Goal: Transaction & Acquisition: Purchase product/service

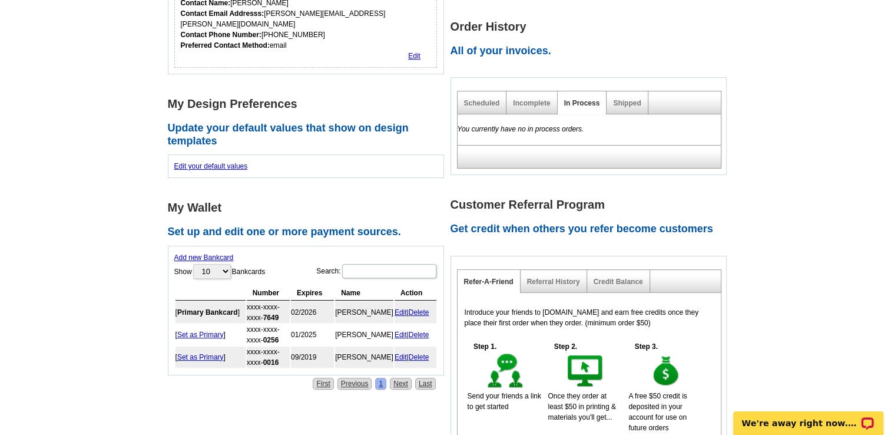
scroll to position [412, 0]
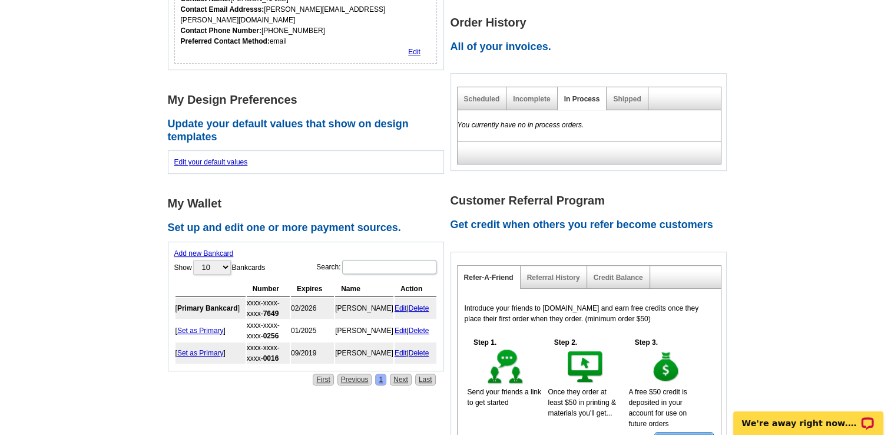
click at [420, 304] on link "Delete" at bounding box center [419, 308] width 21 height 8
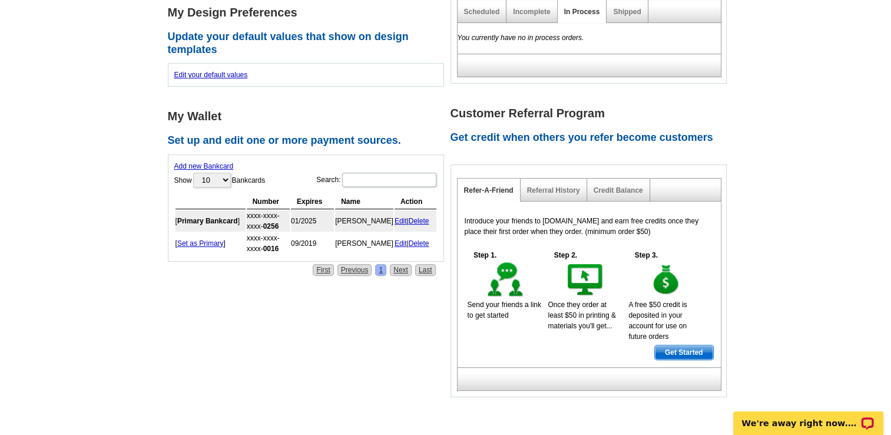
click at [424, 239] on link "Delete" at bounding box center [419, 243] width 21 height 8
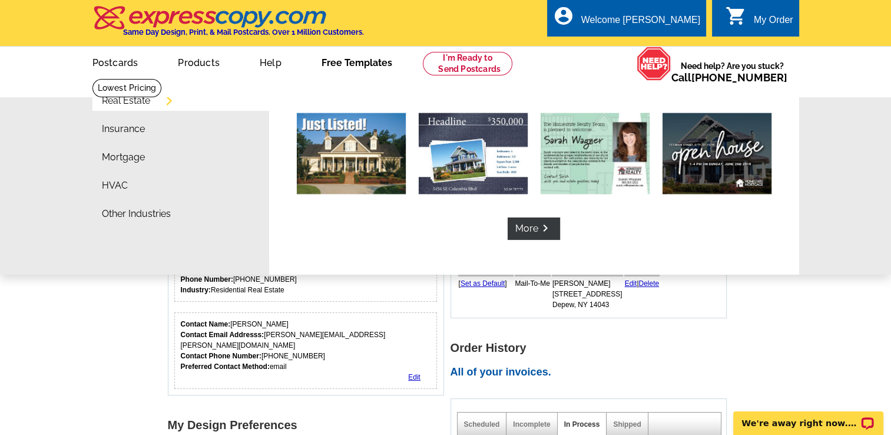
click at [352, 65] on link "Free Templates" at bounding box center [357, 62] width 108 height 28
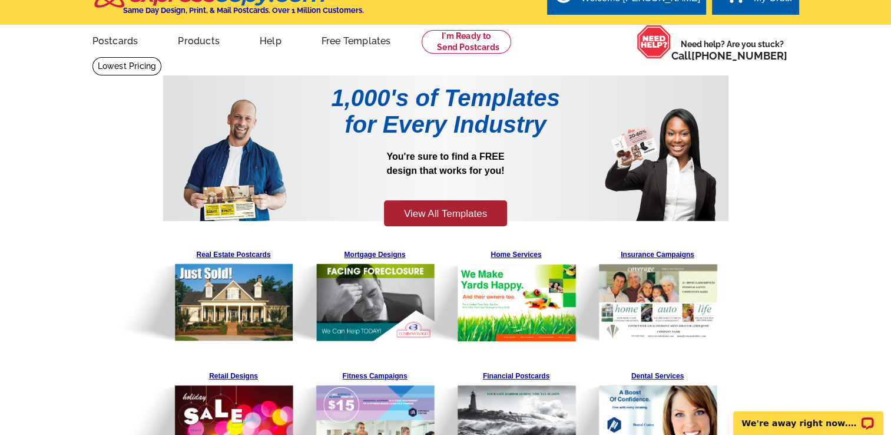
scroll to position [16, 0]
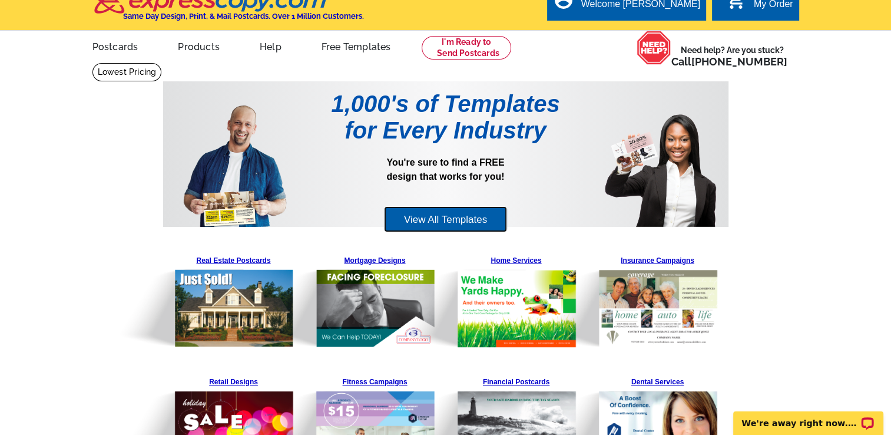
click at [450, 217] on link "View All Templates" at bounding box center [445, 219] width 123 height 26
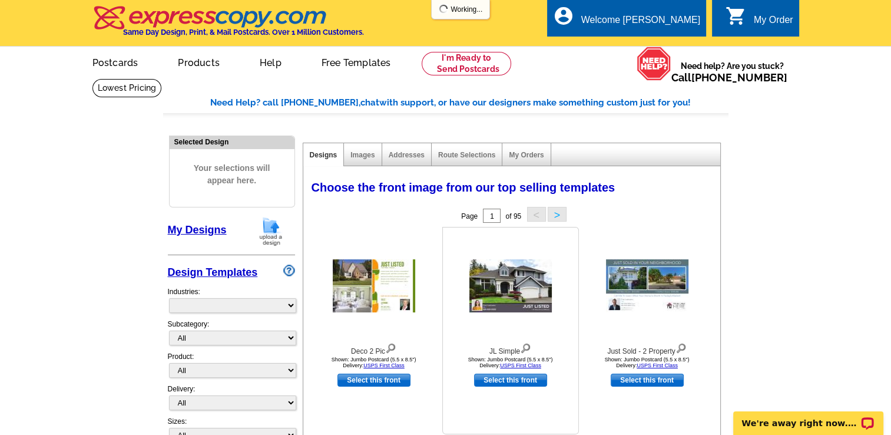
select select "785"
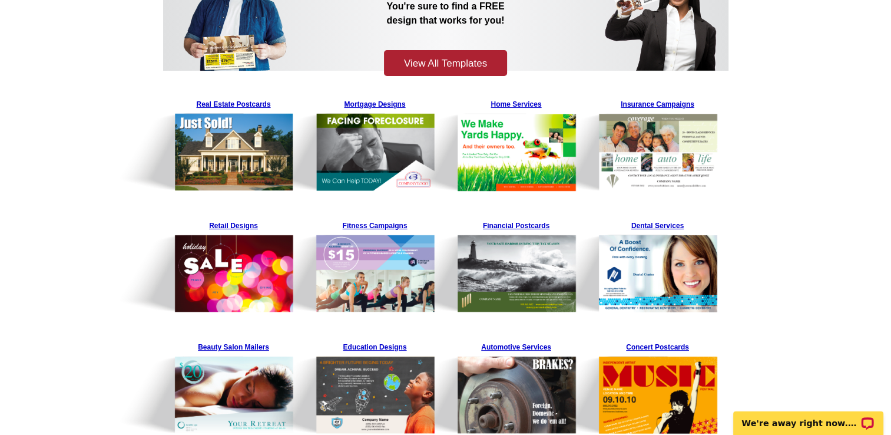
scroll to position [134, 0]
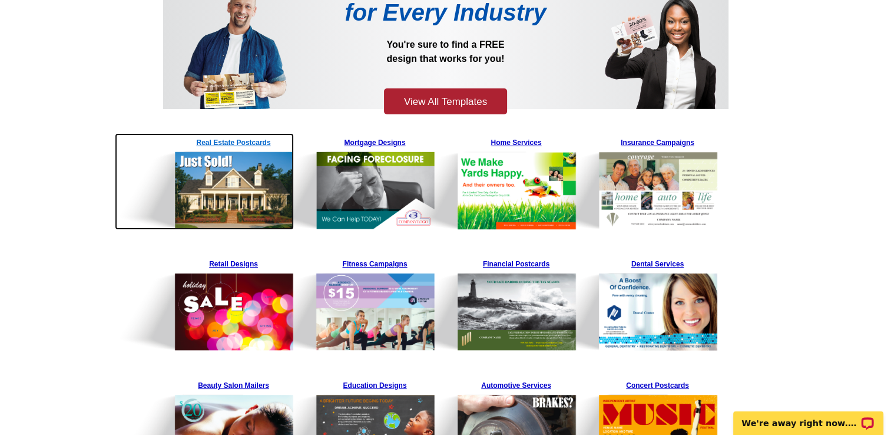
click at [219, 180] on img at bounding box center [205, 181] width 180 height 97
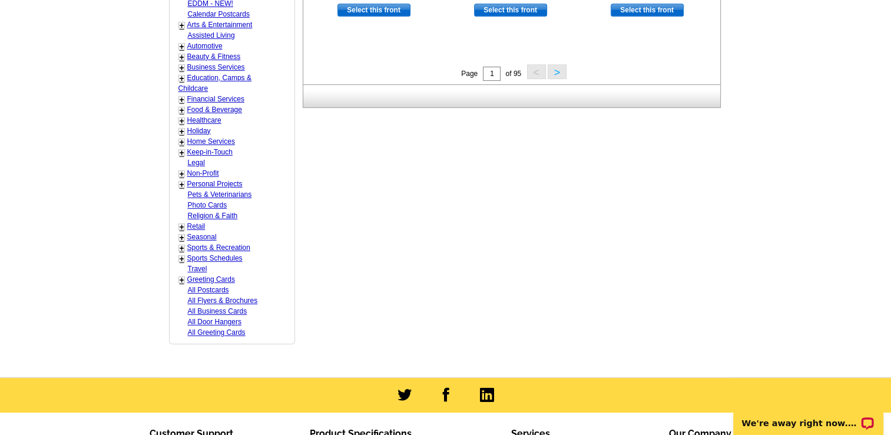
scroll to position [589, 0]
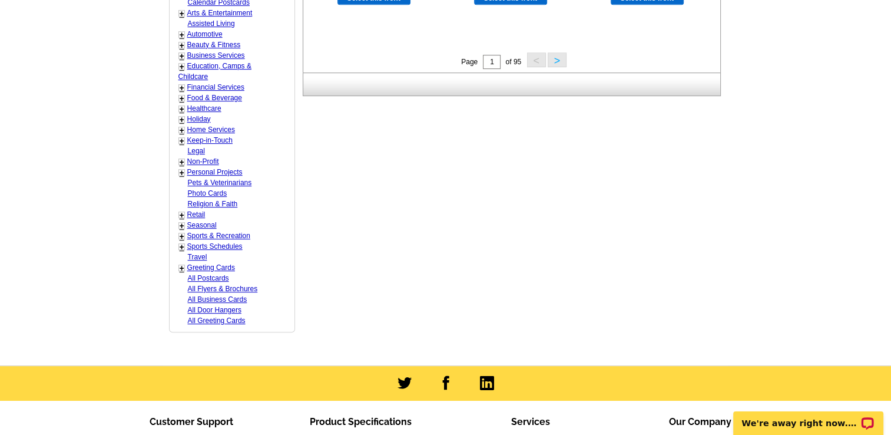
click at [198, 221] on link "Seasonal" at bounding box center [201, 225] width 29 height 8
select select "816"
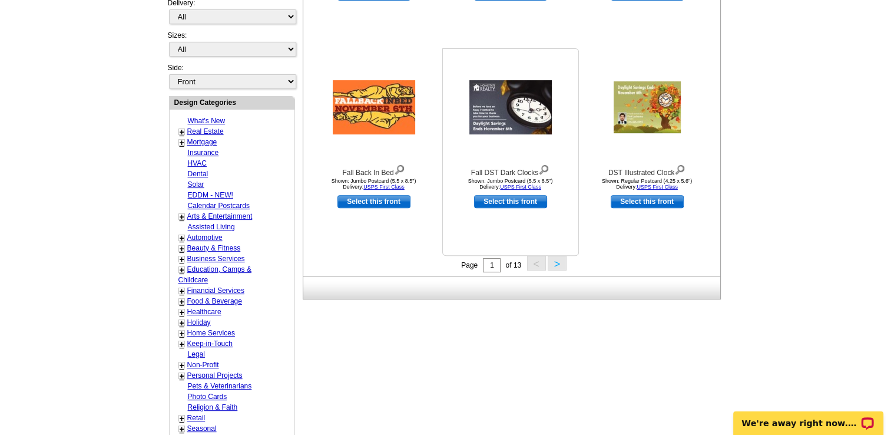
scroll to position [409, 0]
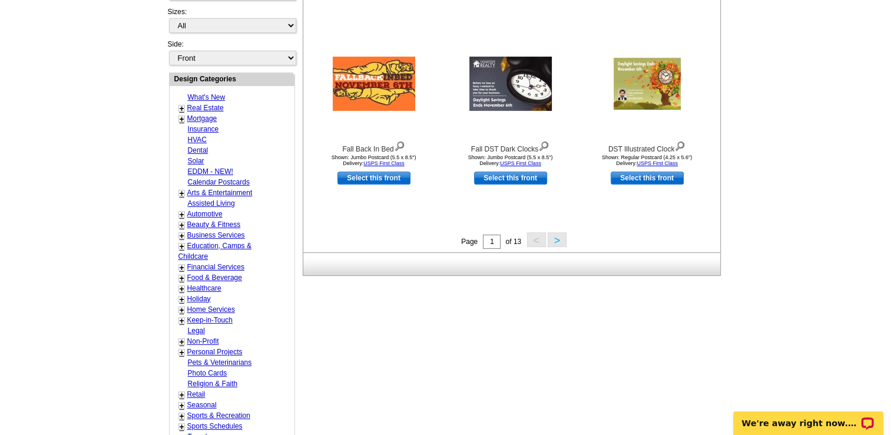
click at [559, 243] on button ">" at bounding box center [557, 239] width 19 height 15
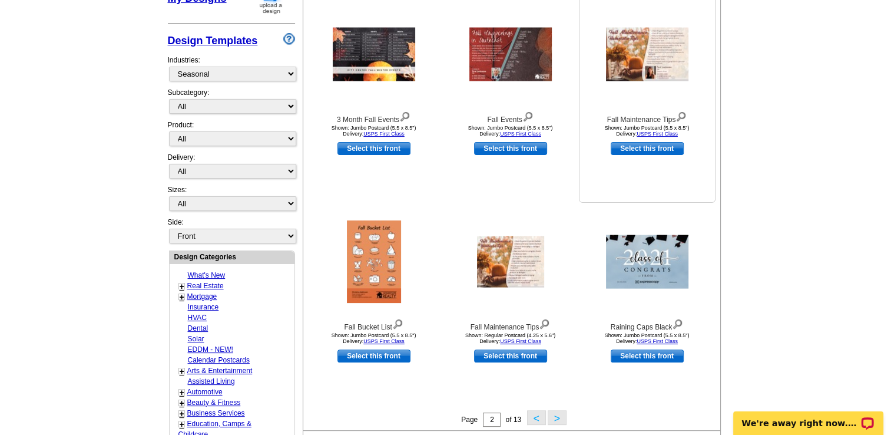
scroll to position [233, 0]
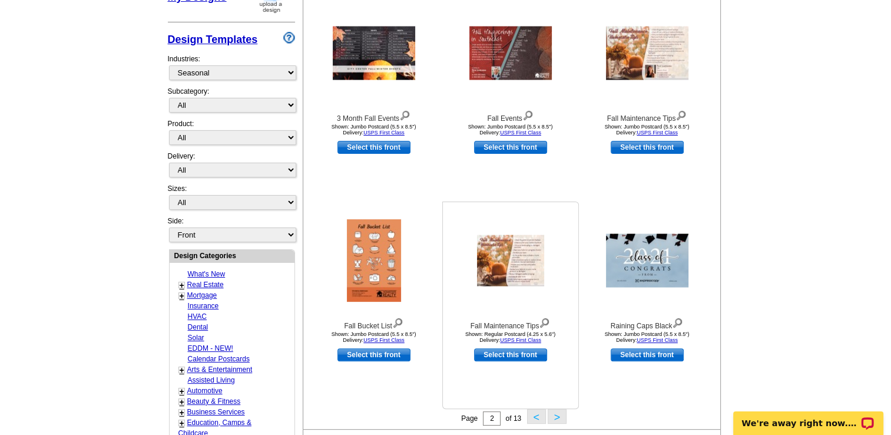
click at [516, 356] on link "Select this front" at bounding box center [510, 354] width 73 height 13
select select "1"
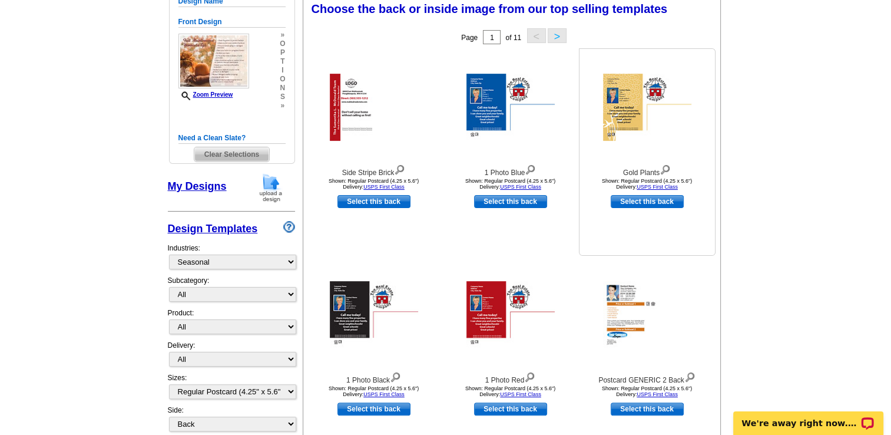
scroll to position [177, 0]
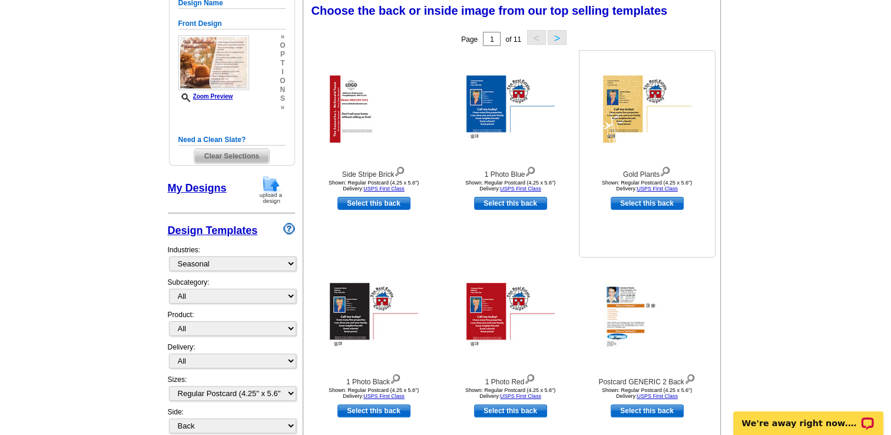
click at [649, 208] on link "Select this back" at bounding box center [647, 203] width 73 height 13
select select "front"
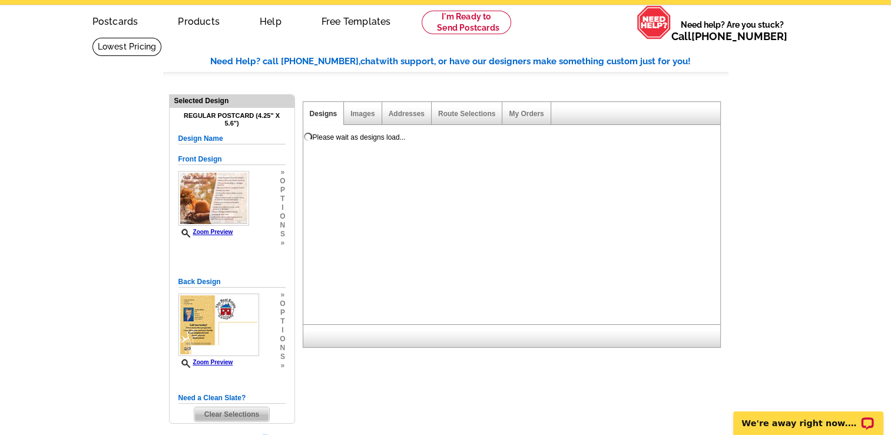
scroll to position [0, 0]
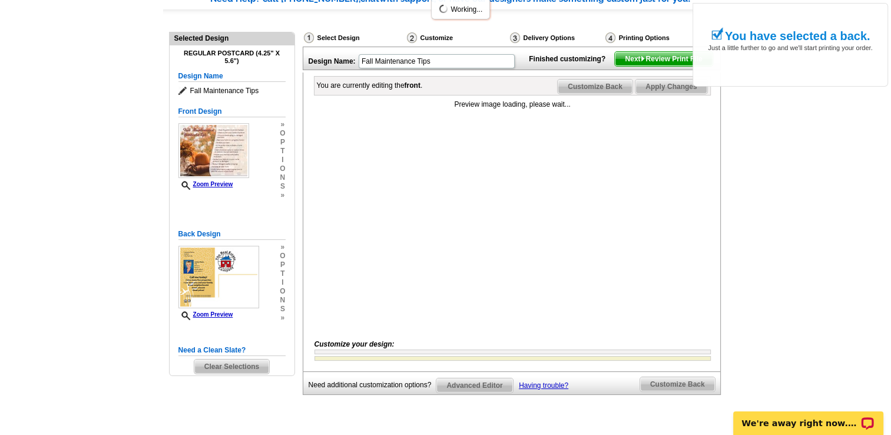
scroll to position [118, 0]
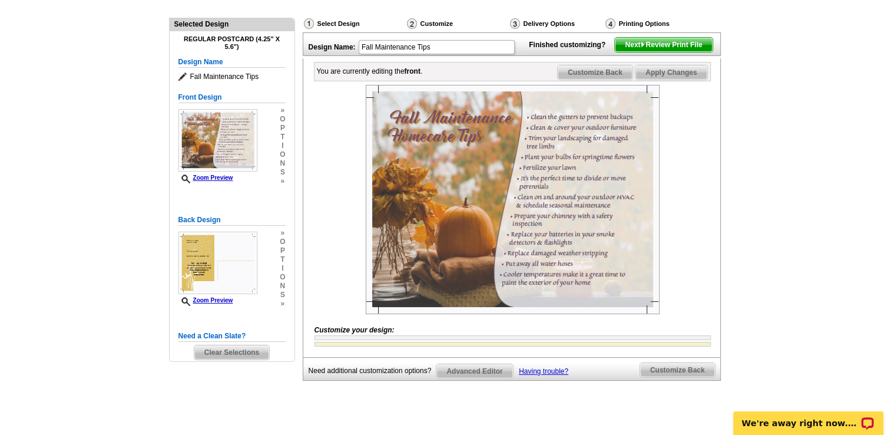
click at [592, 79] on span "Customize Back" at bounding box center [595, 72] width 75 height 14
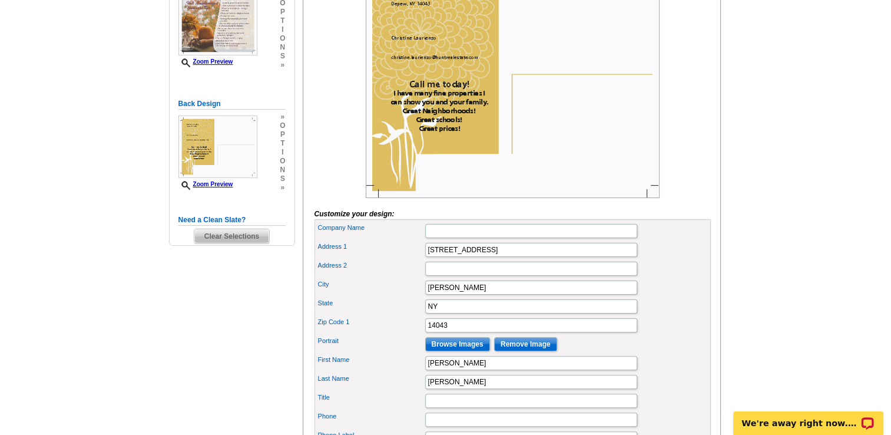
scroll to position [236, 0]
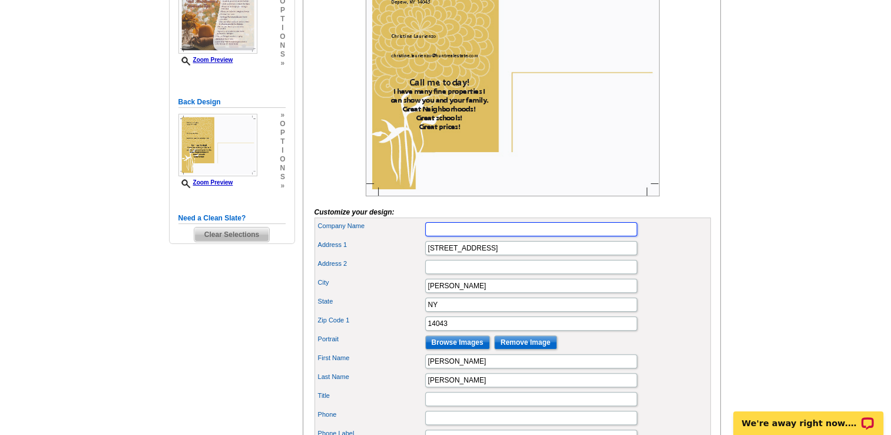
click at [445, 236] on input "Company Name" at bounding box center [531, 229] width 212 height 14
type input "Hunt Real Estate, ERA"
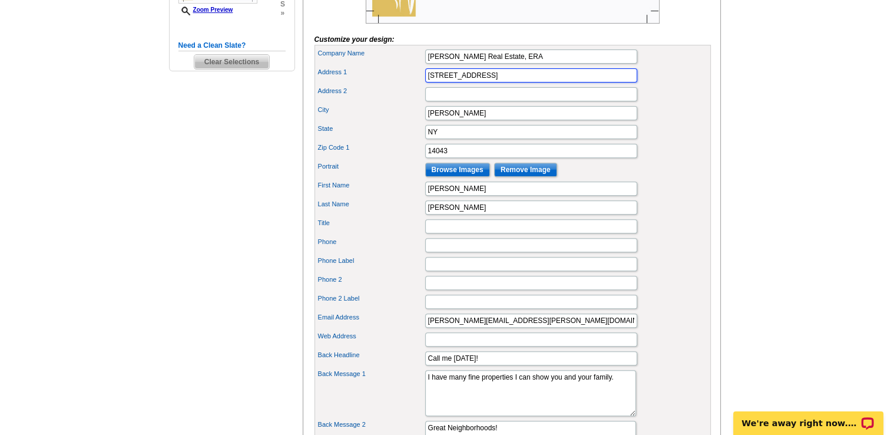
scroll to position [412, 0]
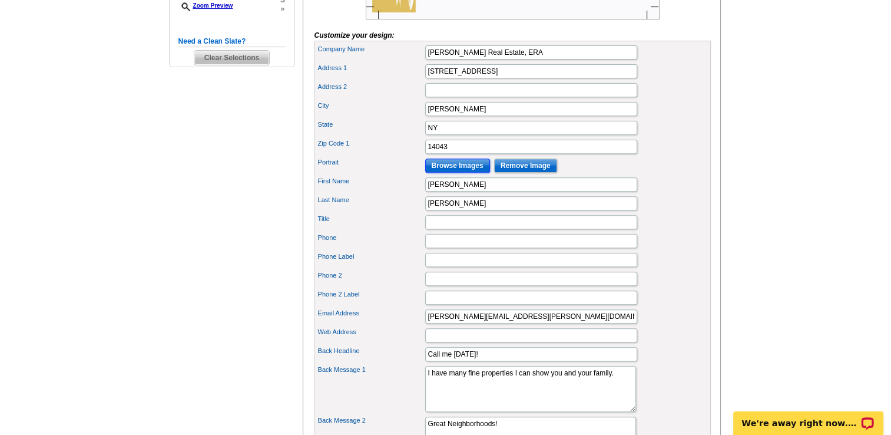
click at [455, 173] on input "Browse Images" at bounding box center [457, 165] width 65 height 14
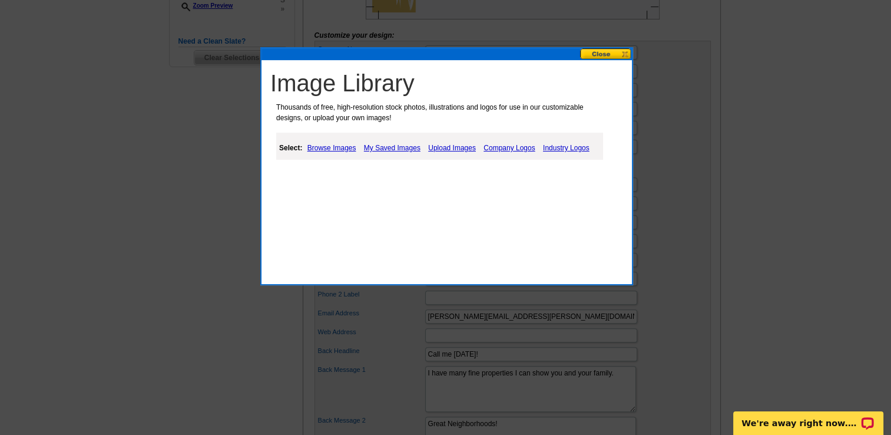
click at [462, 145] on link "Upload Images" at bounding box center [452, 148] width 54 height 14
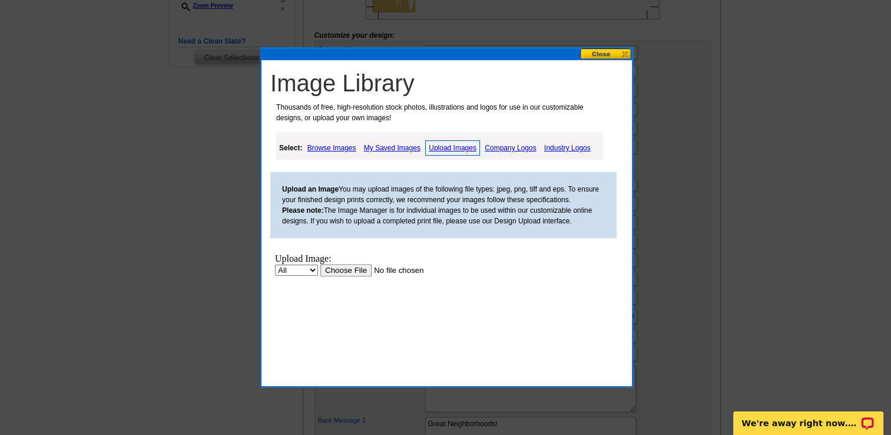
scroll to position [0, 0]
click at [343, 272] on input "file" at bounding box center [394, 270] width 149 height 12
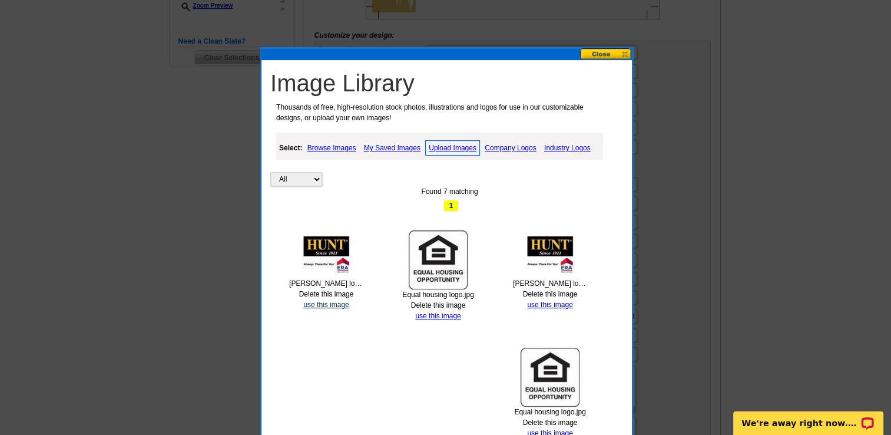
click at [331, 303] on link "use this image" at bounding box center [325, 304] width 45 height 8
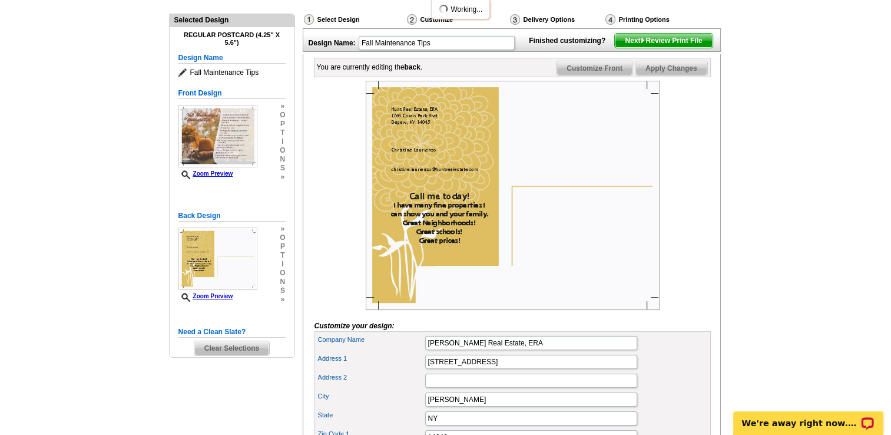
scroll to position [118, 0]
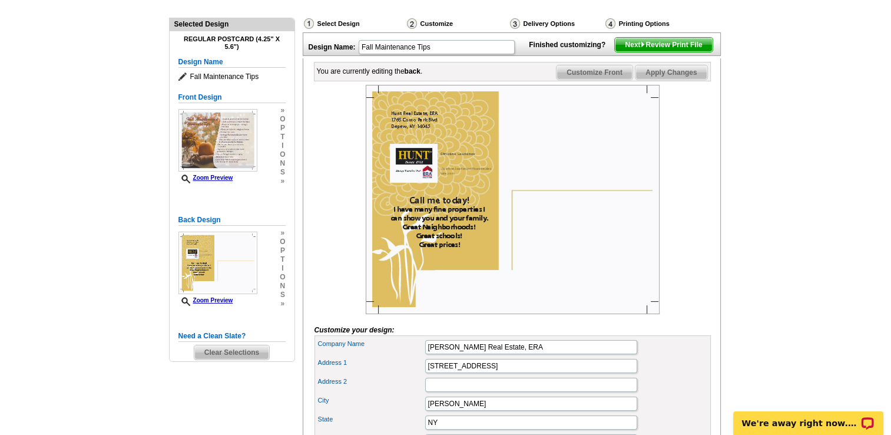
click at [409, 179] on img at bounding box center [513, 199] width 294 height 229
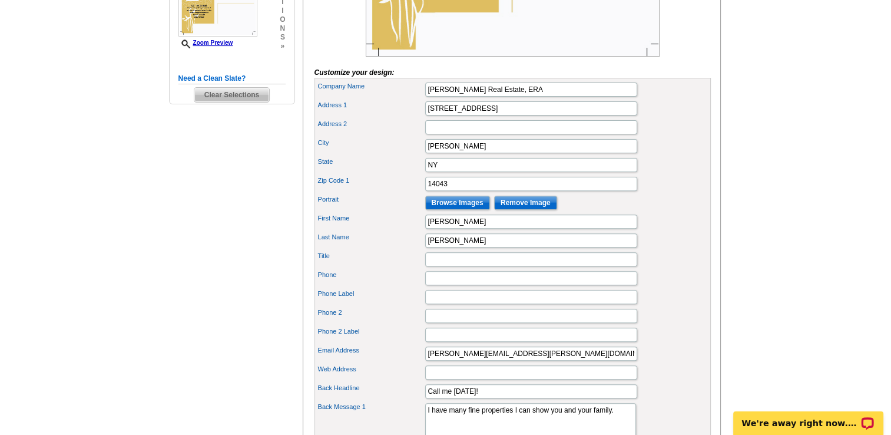
scroll to position [412, 0]
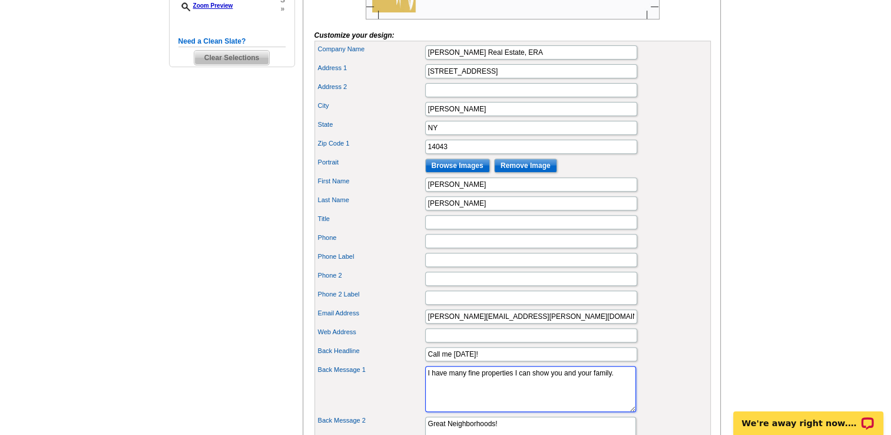
drag, startPoint x: 426, startPoint y: 387, endPoint x: 613, endPoint y: 397, distance: 187.5
click at [613, 397] on textarea "I have many fine properties I can show you and your family." at bounding box center [530, 389] width 211 height 46
click at [429, 390] on textarea "I have many fine properties I can show you and your family." at bounding box center [530, 389] width 211 height 46
click at [591, 400] on textarea "I have many fine properties I can show you and your family." at bounding box center [530, 389] width 211 height 46
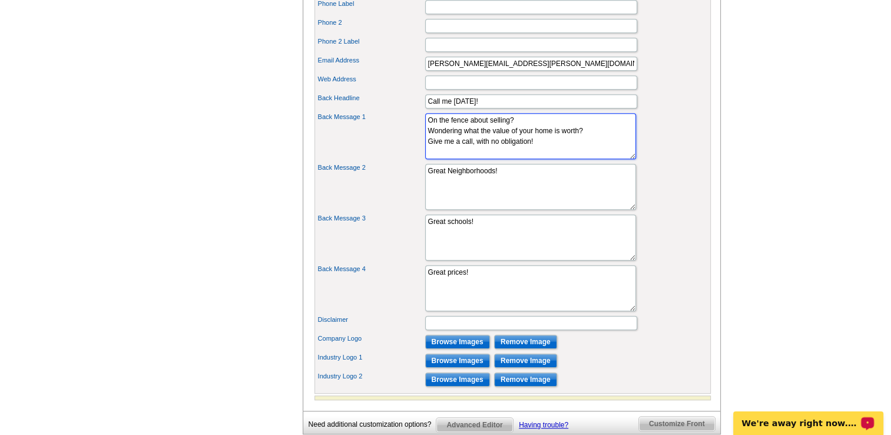
scroll to position [707, 0]
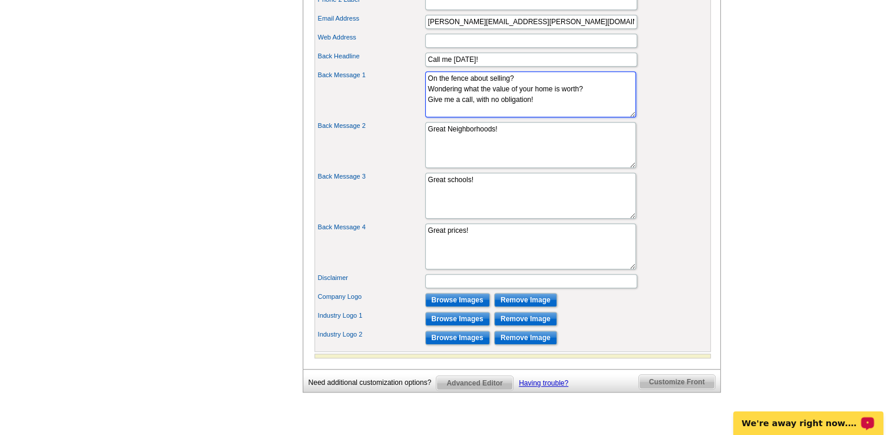
type textarea "On the fence about selling? Wondering what the value of your home is worth? Giv…"
drag, startPoint x: 500, startPoint y: 144, endPoint x: 400, endPoint y: 143, distance: 99.5
click at [400, 143] on div "Back Message 2 Great Neighborhoods!" at bounding box center [513, 145] width 392 height 51
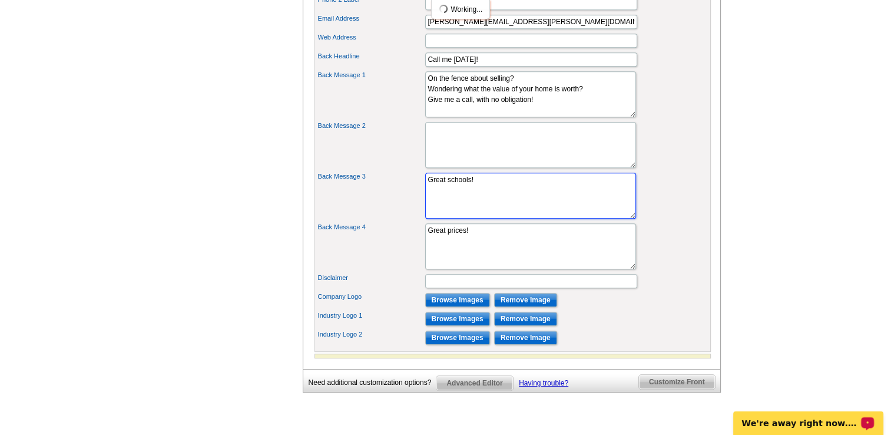
drag, startPoint x: 477, startPoint y: 194, endPoint x: 412, endPoint y: 192, distance: 64.8
click at [412, 192] on div "Back Message 3 Great schools!" at bounding box center [513, 195] width 392 height 51
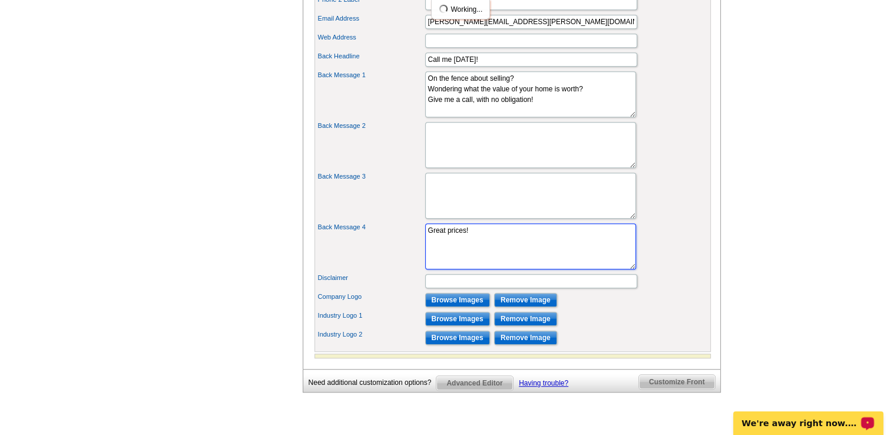
drag, startPoint x: 480, startPoint y: 244, endPoint x: 412, endPoint y: 240, distance: 69.0
click at [412, 240] on div "Back Message 4 Great prices!" at bounding box center [513, 246] width 392 height 51
click at [451, 307] on input "Browse Images" at bounding box center [457, 300] width 65 height 14
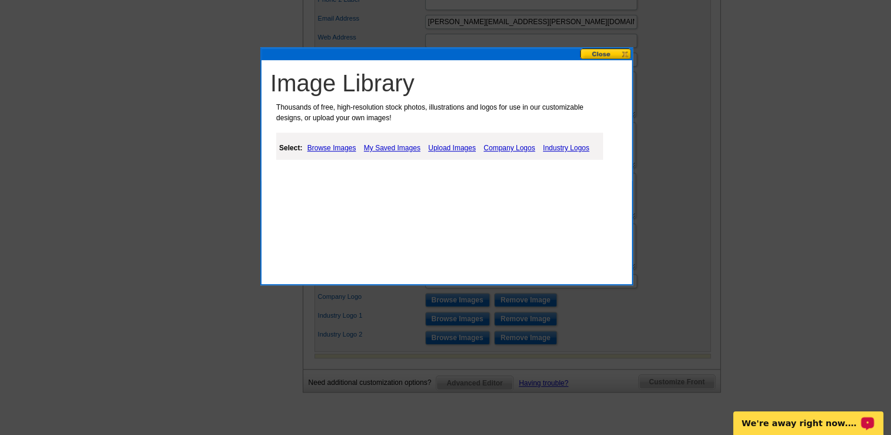
click at [459, 148] on link "Upload Images" at bounding box center [452, 148] width 54 height 14
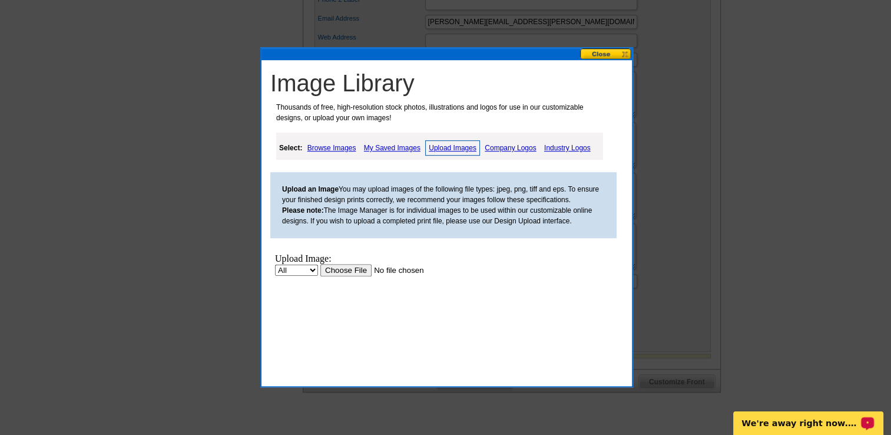
scroll to position [0, 0]
click at [342, 269] on input "file" at bounding box center [394, 270] width 149 height 12
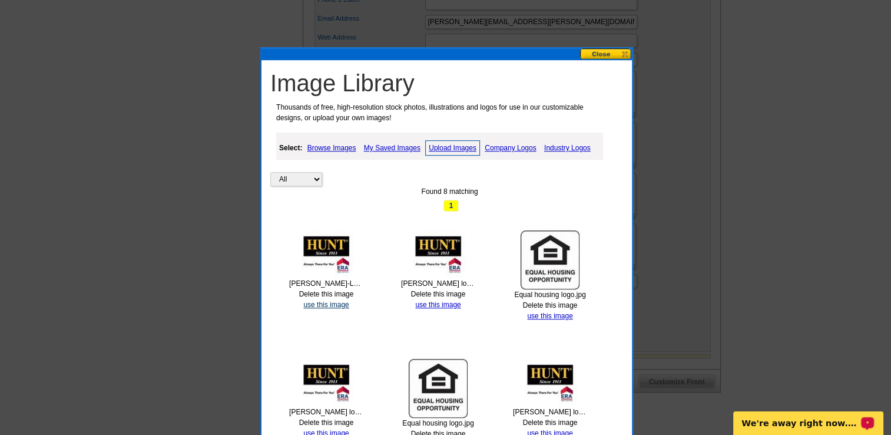
click at [320, 302] on link "use this image" at bounding box center [325, 304] width 45 height 8
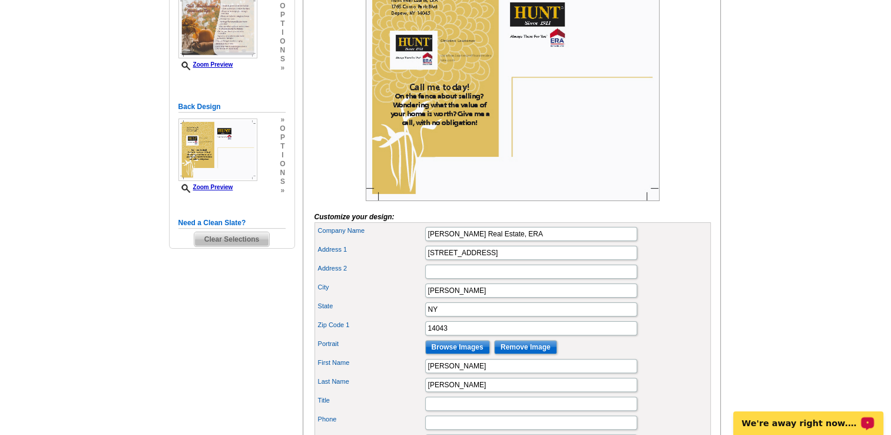
scroll to position [236, 0]
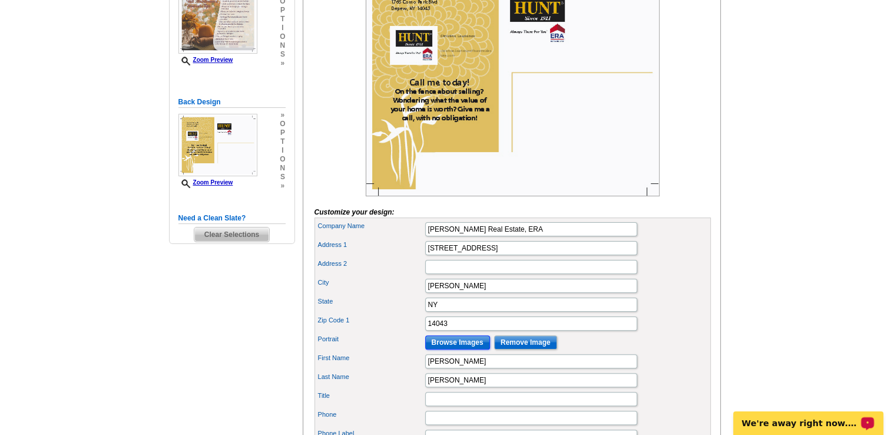
click at [460, 349] on input "Browse Images" at bounding box center [457, 342] width 65 height 14
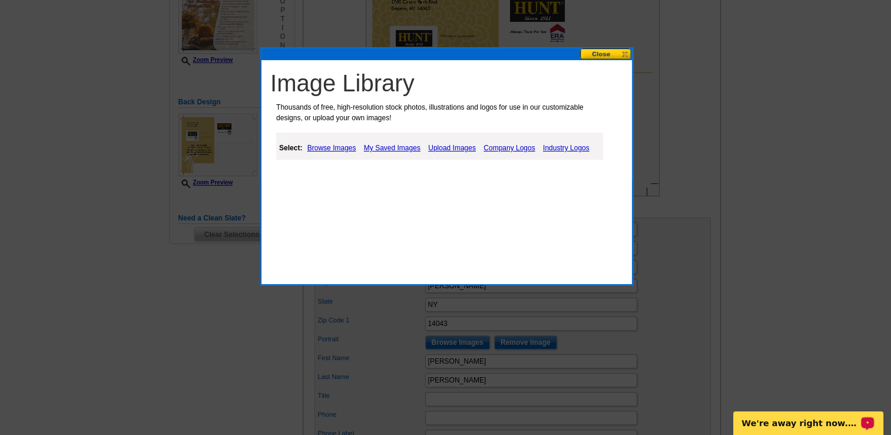
click at [386, 146] on link "My Saved Images" at bounding box center [392, 148] width 62 height 14
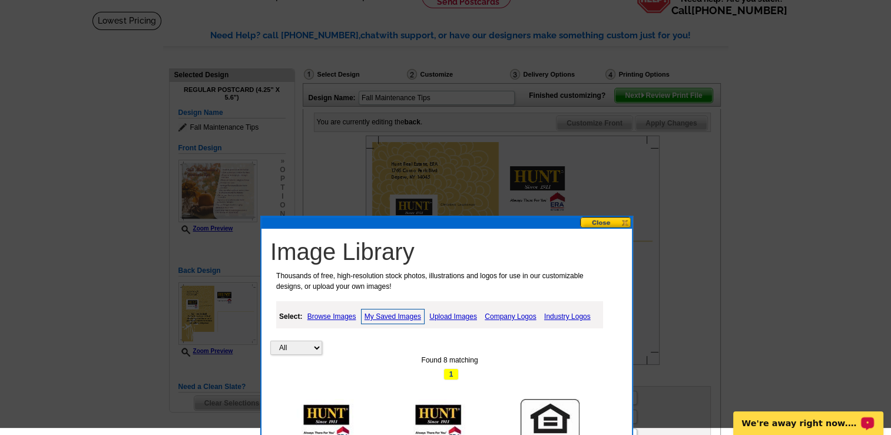
scroll to position [59, 0]
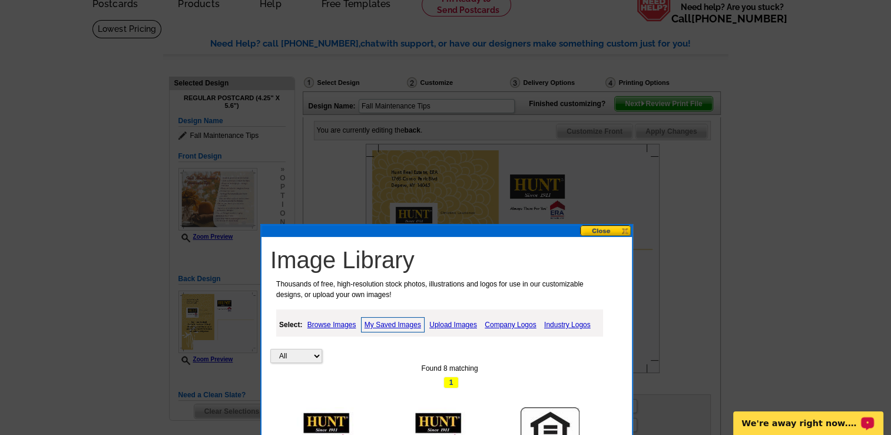
click at [608, 228] on button at bounding box center [606, 230] width 52 height 11
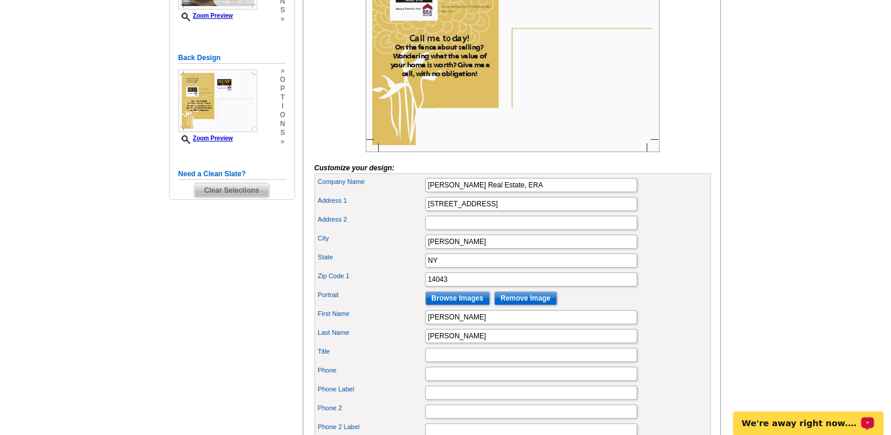
scroll to position [294, 0]
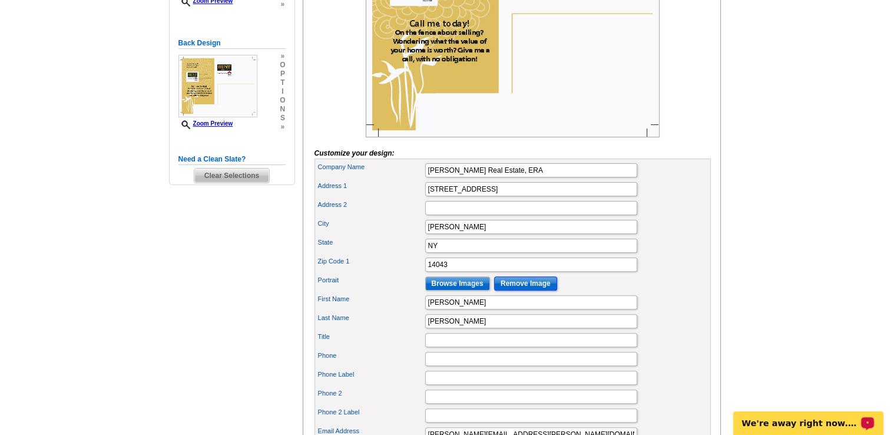
click at [536, 290] on input "Remove Image" at bounding box center [525, 283] width 63 height 14
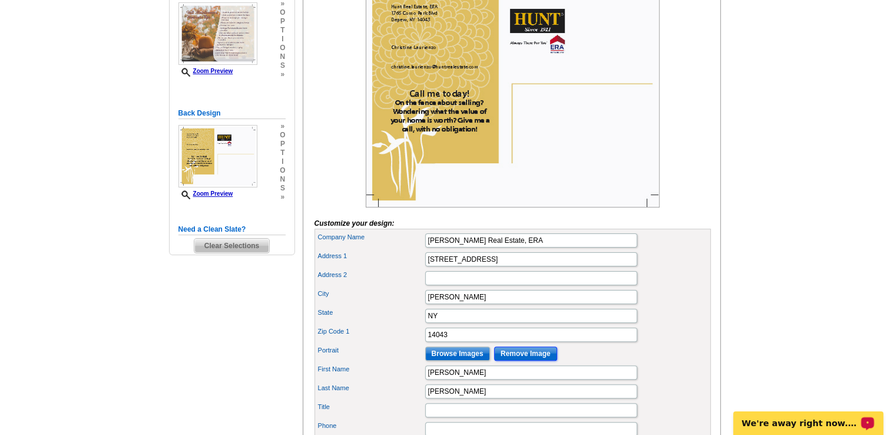
scroll to position [236, 0]
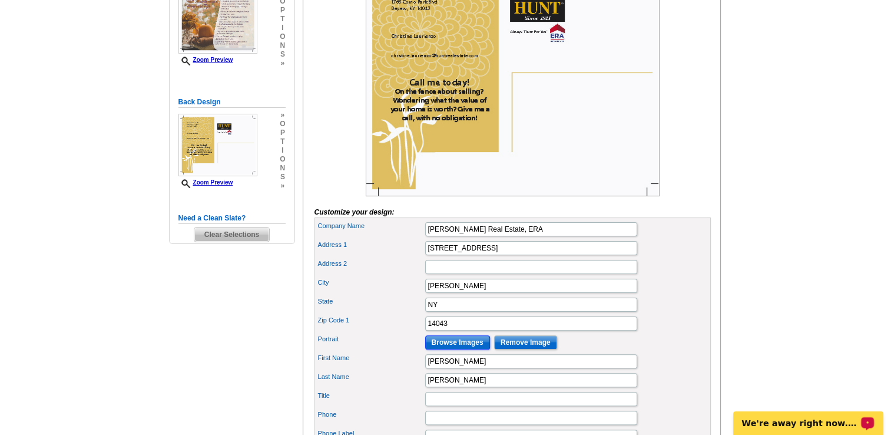
click at [462, 349] on input "Browse Images" at bounding box center [457, 342] width 65 height 14
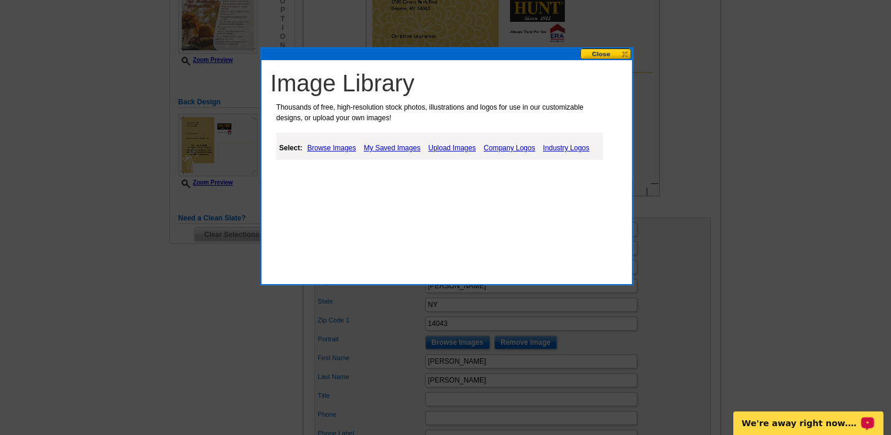
click at [464, 149] on link "Upload Images" at bounding box center [452, 148] width 54 height 14
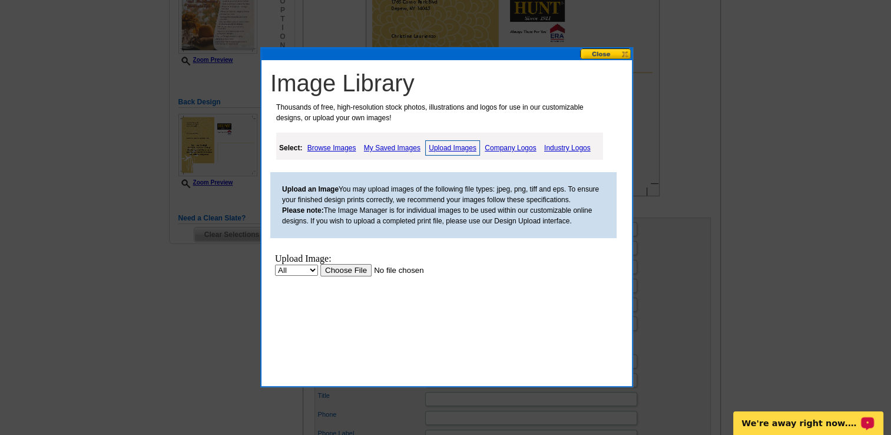
scroll to position [0, 0]
click at [338, 271] on input "file" at bounding box center [394, 270] width 149 height 12
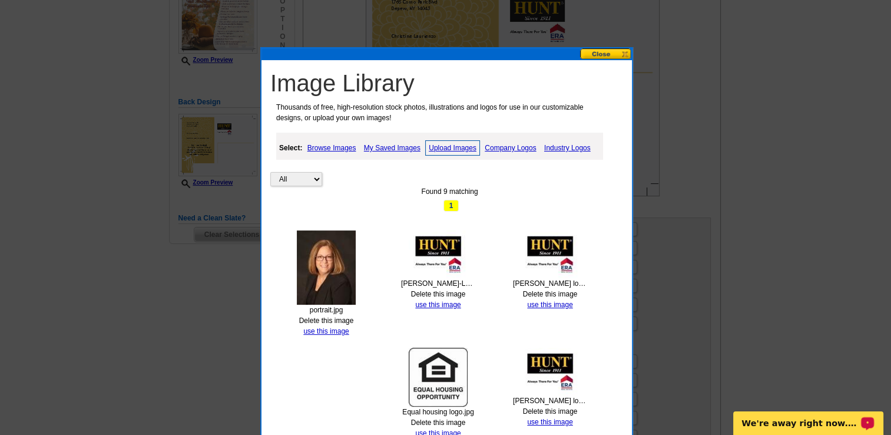
click at [333, 264] on img at bounding box center [326, 267] width 59 height 74
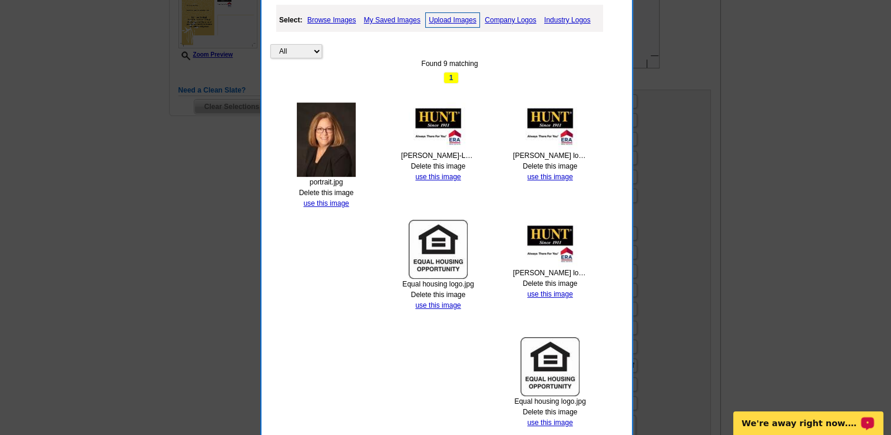
scroll to position [353, 0]
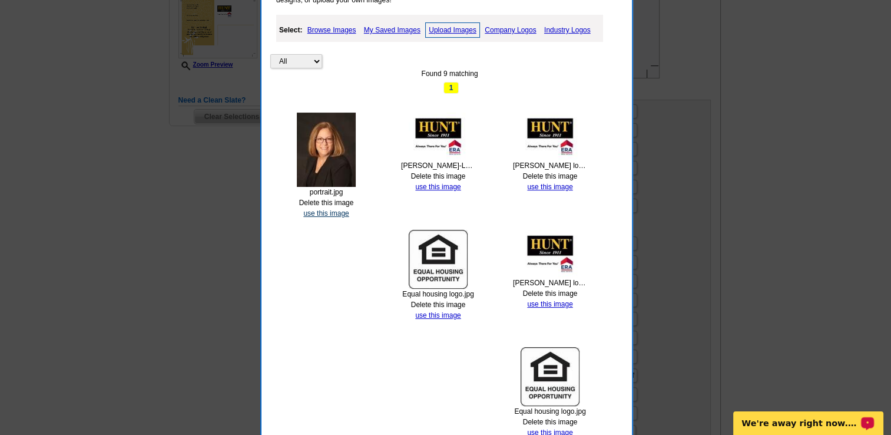
click at [319, 213] on link "use this image" at bounding box center [325, 213] width 45 height 8
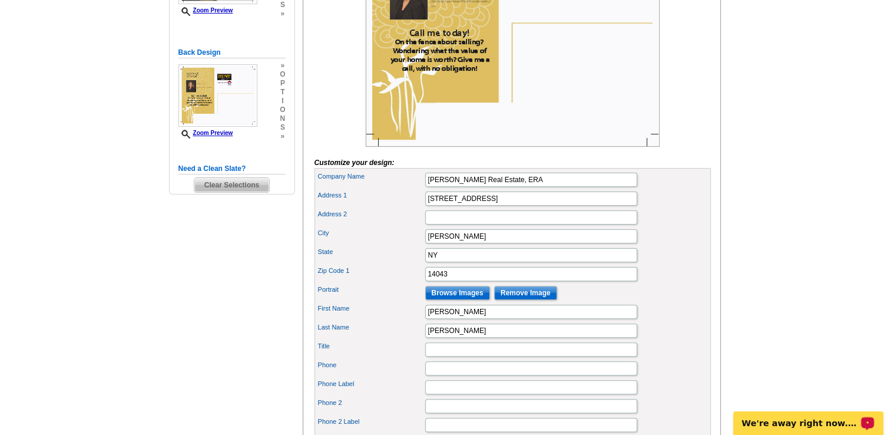
scroll to position [294, 0]
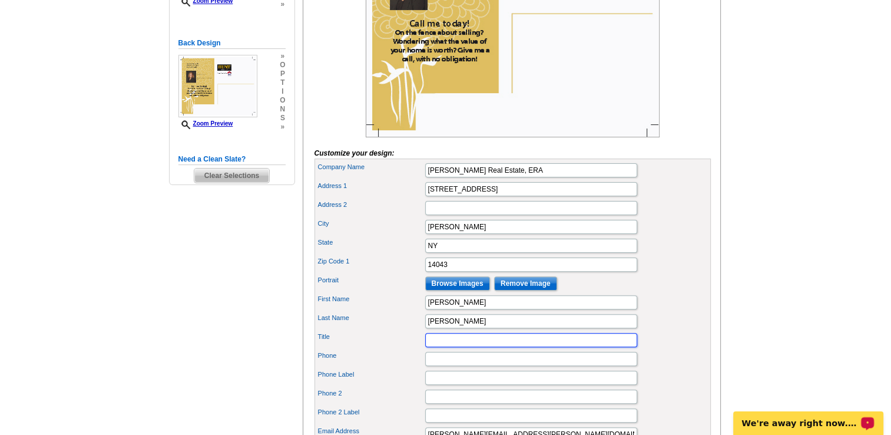
click at [448, 347] on input "Title" at bounding box center [531, 340] width 212 height 14
type input "Licensed Real Estate Salesperson"
click at [456, 366] on input "Phone" at bounding box center [531, 358] width 212 height 14
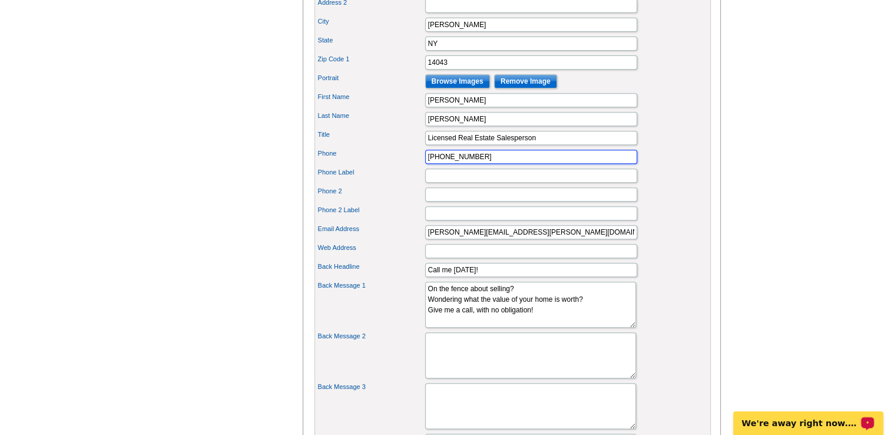
scroll to position [530, 0]
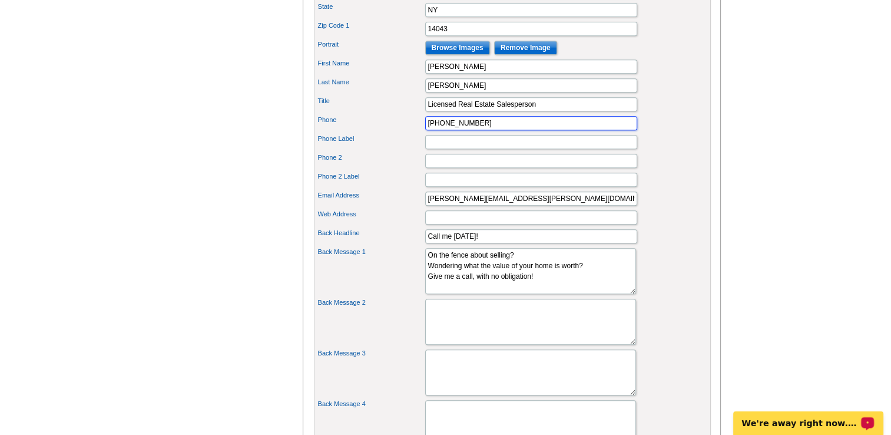
type input "716-393-0823"
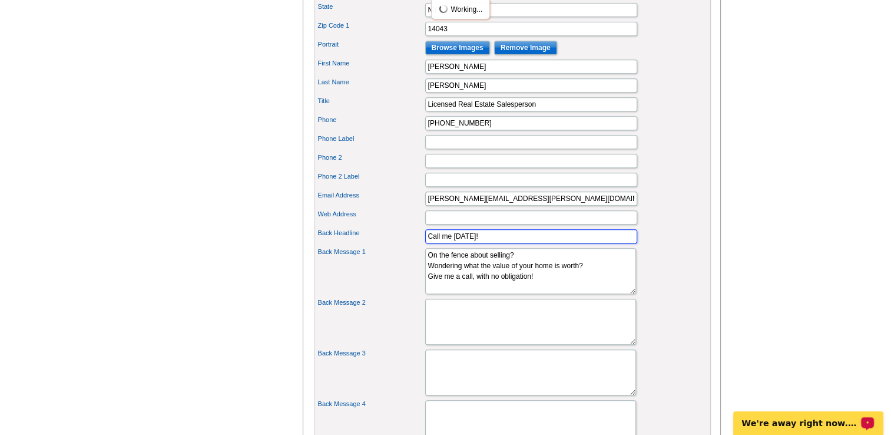
drag, startPoint x: 480, startPoint y: 251, endPoint x: 405, endPoint y: 246, distance: 74.9
click at [405, 246] on div "Back Headline Call me today!" at bounding box center [513, 236] width 392 height 19
click at [543, 293] on textarea "I have many fine properties I can show you and your family." at bounding box center [530, 271] width 211 height 46
paste textarea "Call me today!"
drag, startPoint x: 469, startPoint y: 303, endPoint x: 429, endPoint y: 301, distance: 40.1
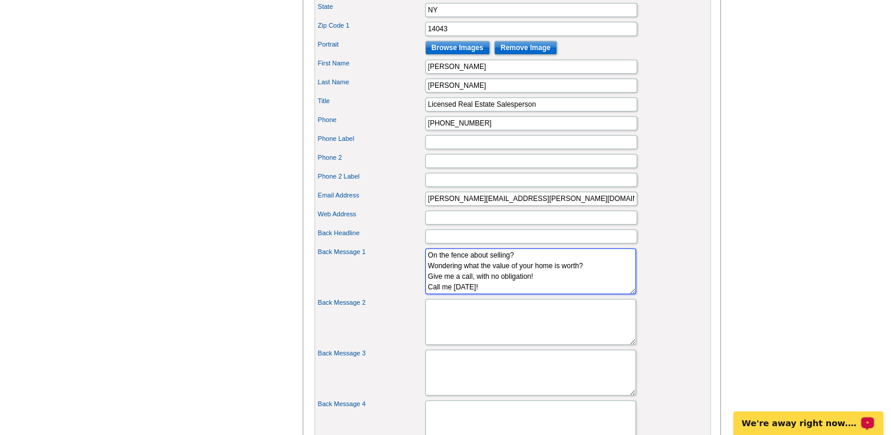
click at [429, 294] on textarea "I have many fine properties I can show you and your family." at bounding box center [530, 271] width 211 height 46
drag, startPoint x: 487, startPoint y: 300, endPoint x: 427, endPoint y: 299, distance: 59.5
click at [427, 294] on textarea "I have many fine properties I can show you and your family." at bounding box center [530, 271] width 211 height 46
type textarea "On the fence about selling? Wondering what the value of your home is worth? Giv…"
click at [435, 243] on input "Back Headline" at bounding box center [531, 236] width 212 height 14
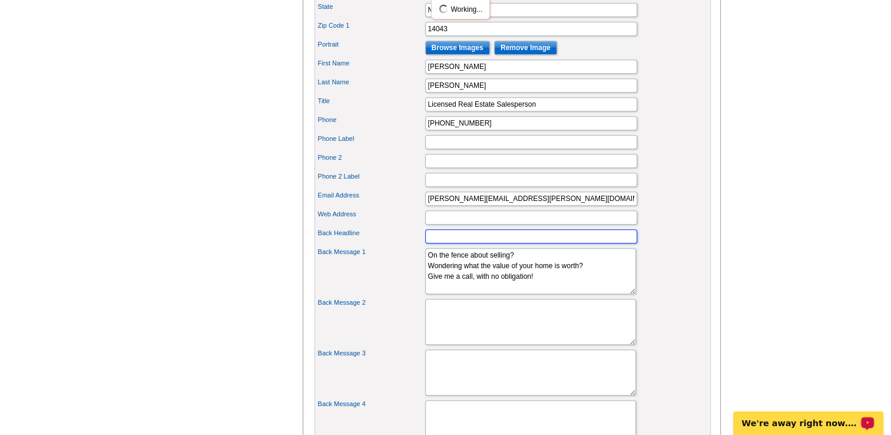
type input "Call me today!"
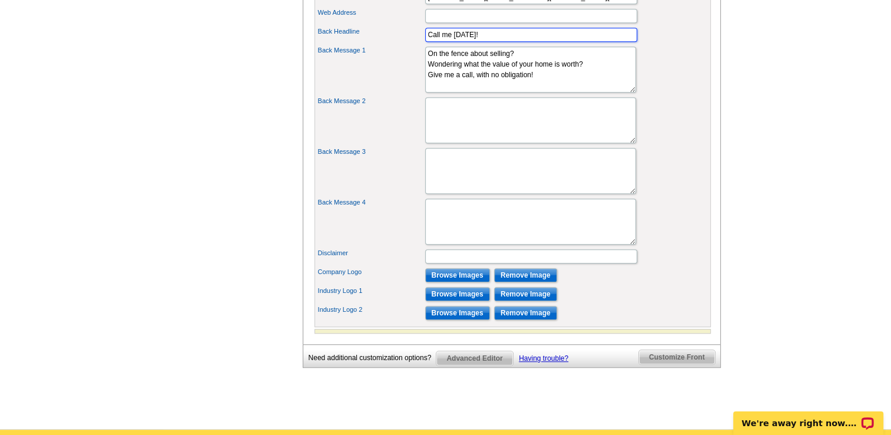
scroll to position [765, 0]
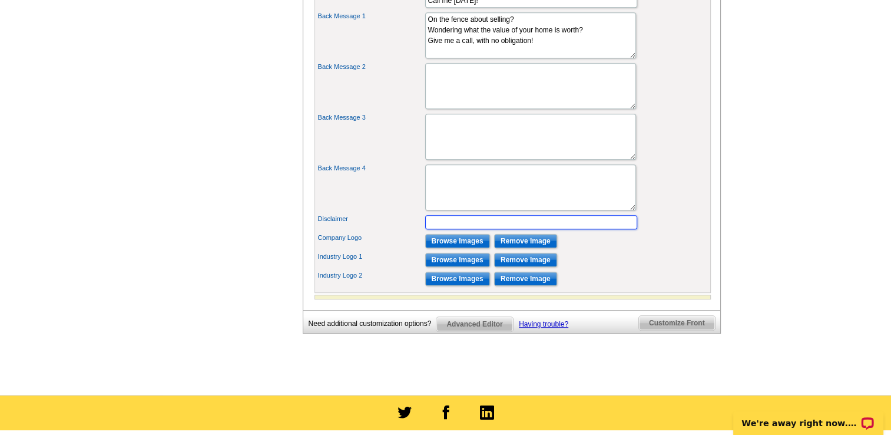
click at [431, 229] on input "Disclaimer" at bounding box center [531, 222] width 212 height 14
type input "P"
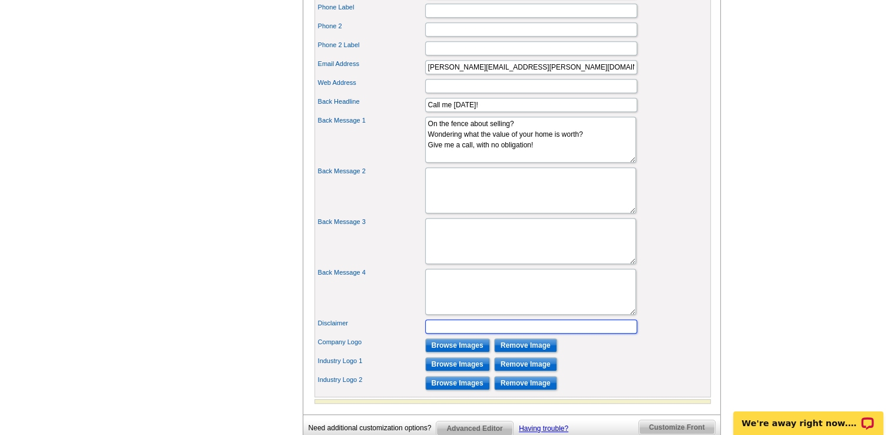
scroll to position [648, 0]
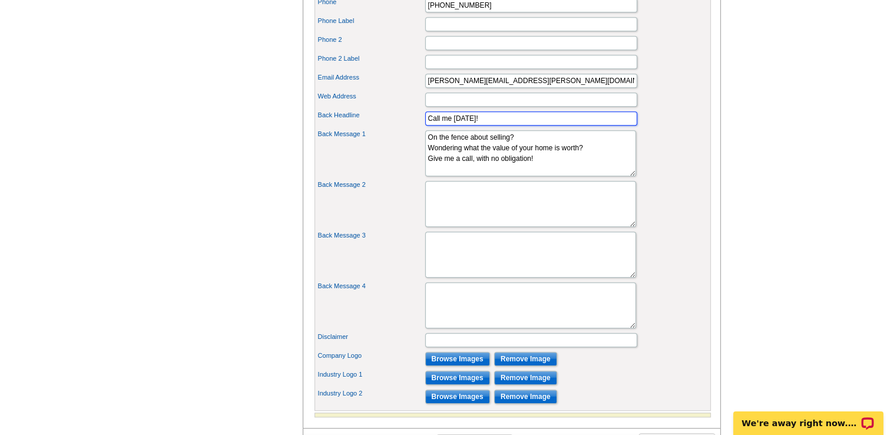
click at [470, 125] on input "Call me today!" at bounding box center [531, 118] width 212 height 14
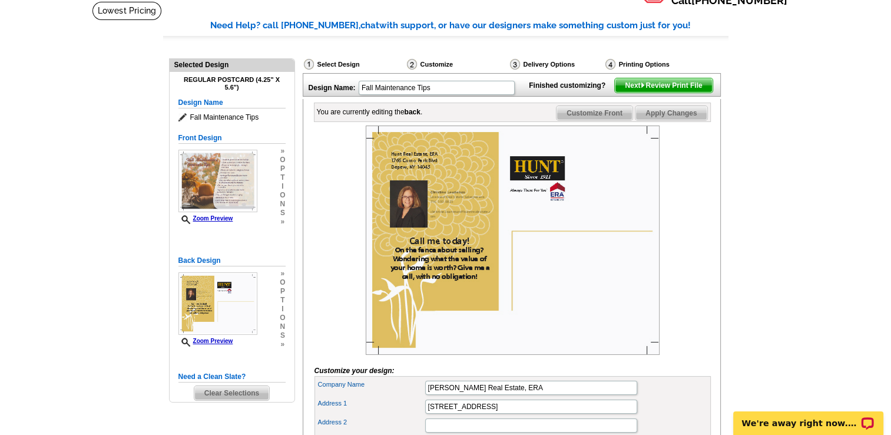
scroll to position [59, 0]
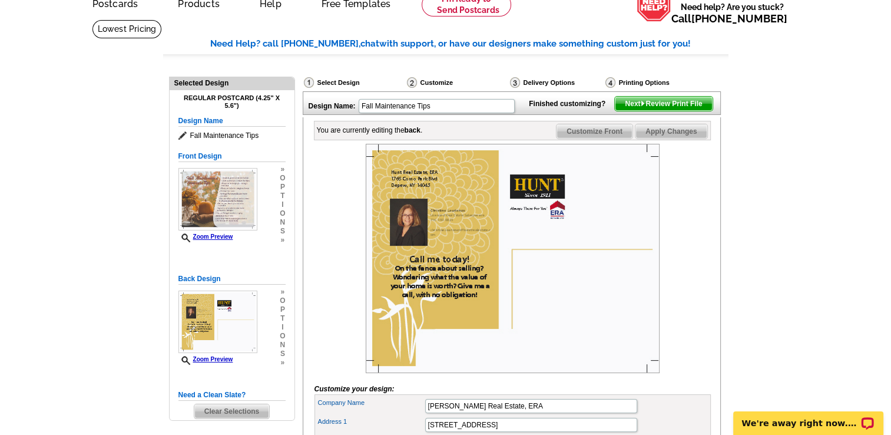
type input "Call me today if your ...."
click at [652, 111] on span "Next Review Print File" at bounding box center [663, 104] width 97 height 14
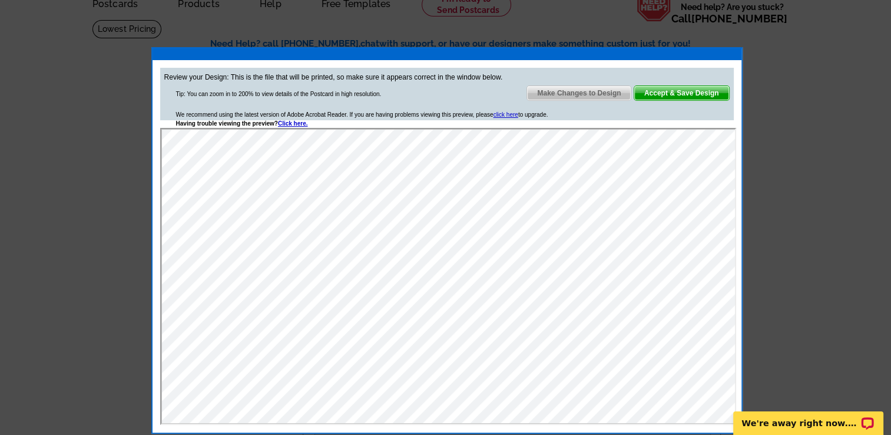
click at [581, 91] on span "Make Changes to Design" at bounding box center [579, 93] width 104 height 14
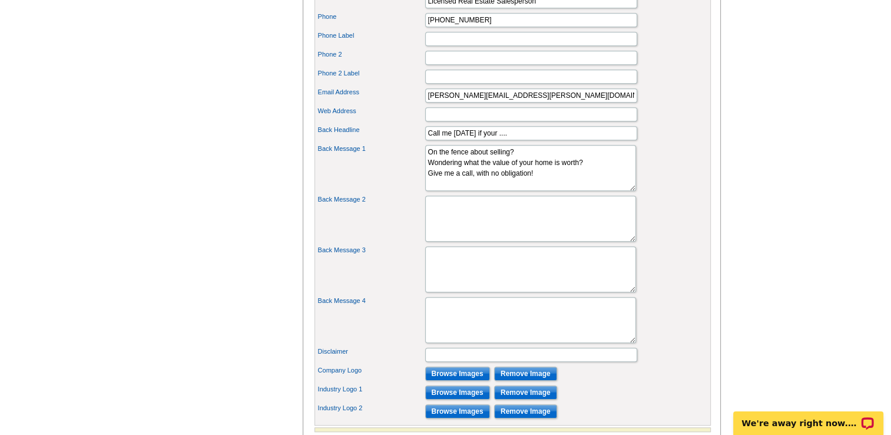
scroll to position [707, 0]
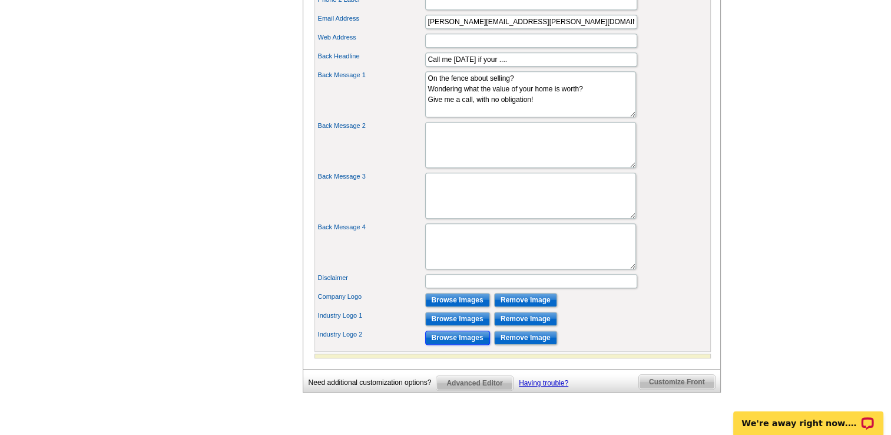
click at [450, 344] on input "Browse Images" at bounding box center [457, 337] width 65 height 14
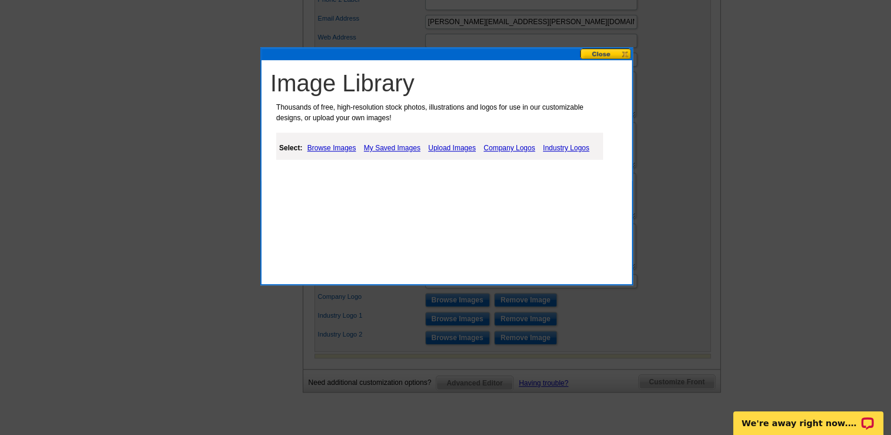
click at [448, 145] on link "Upload Images" at bounding box center [452, 148] width 54 height 14
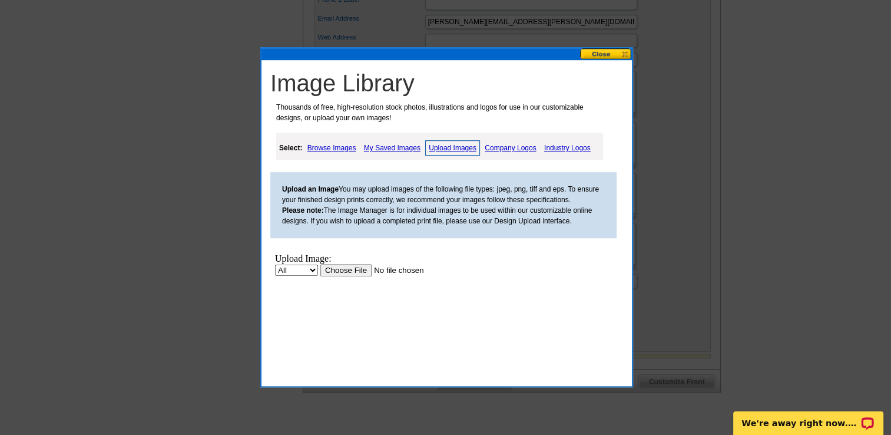
scroll to position [0, 0]
click at [359, 273] on input "file" at bounding box center [394, 270] width 149 height 12
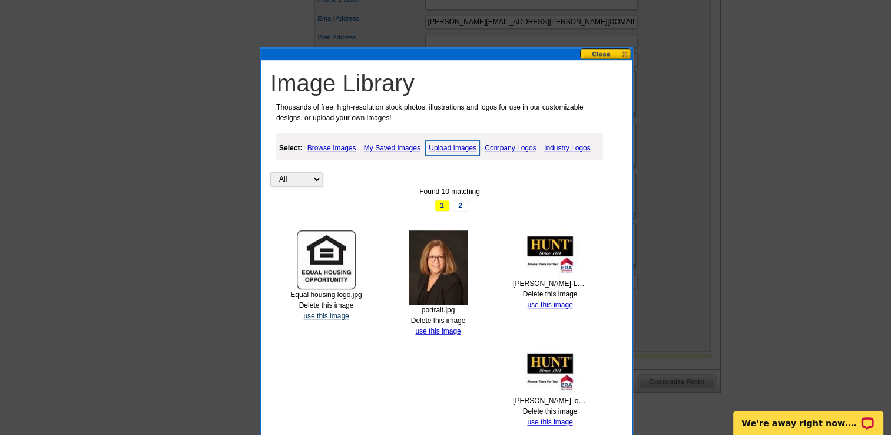
click at [337, 314] on link "use this image" at bounding box center [325, 315] width 45 height 8
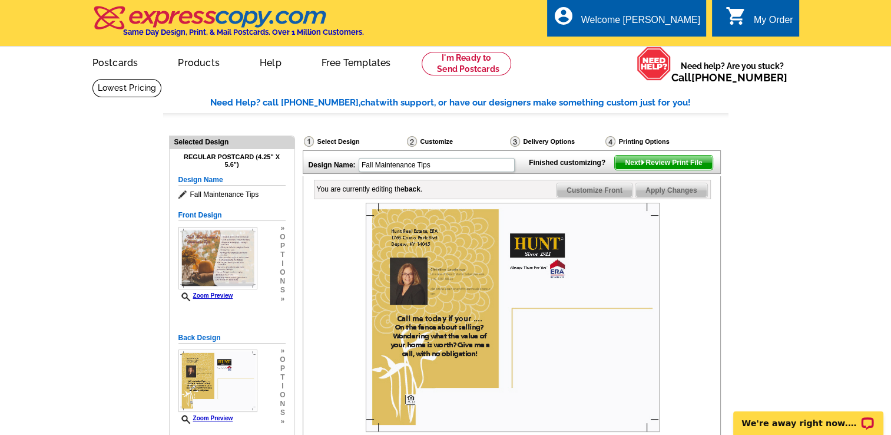
click at [659, 170] on span "Next Review Print File" at bounding box center [663, 162] width 97 height 14
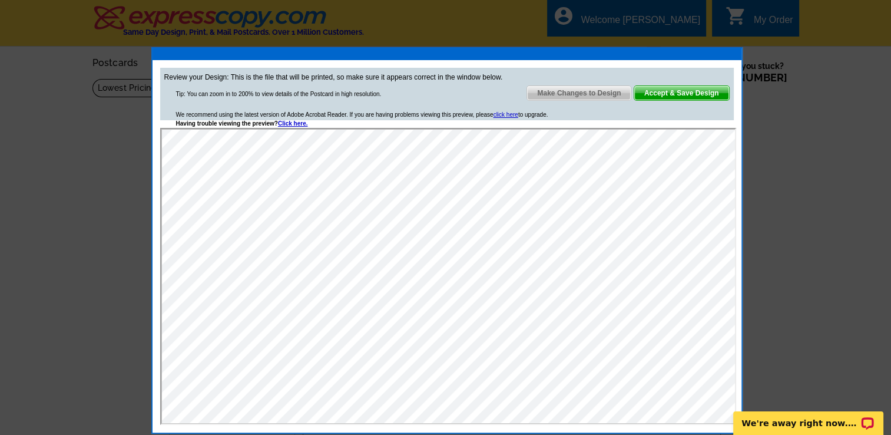
click at [682, 91] on span "Accept & Save Design" at bounding box center [681, 93] width 95 height 14
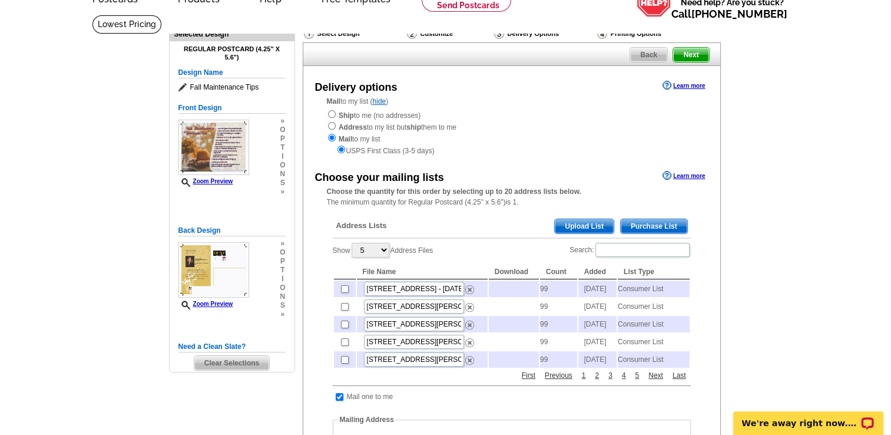
scroll to position [118, 0]
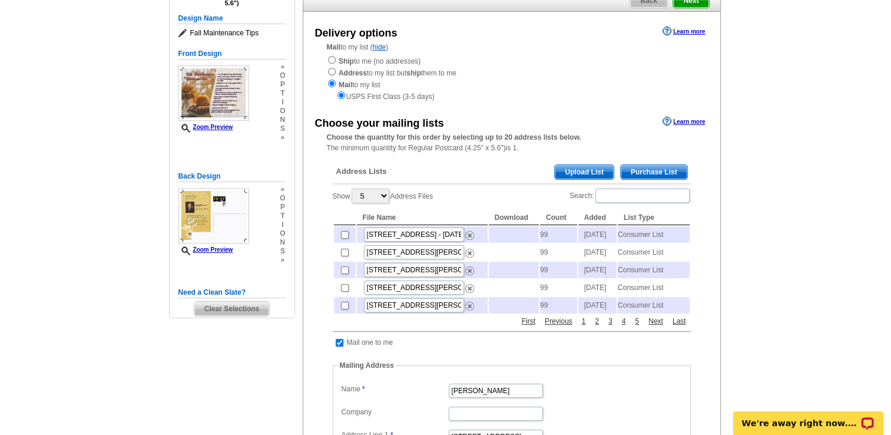
click at [583, 173] on span "Upload List" at bounding box center [584, 172] width 58 height 14
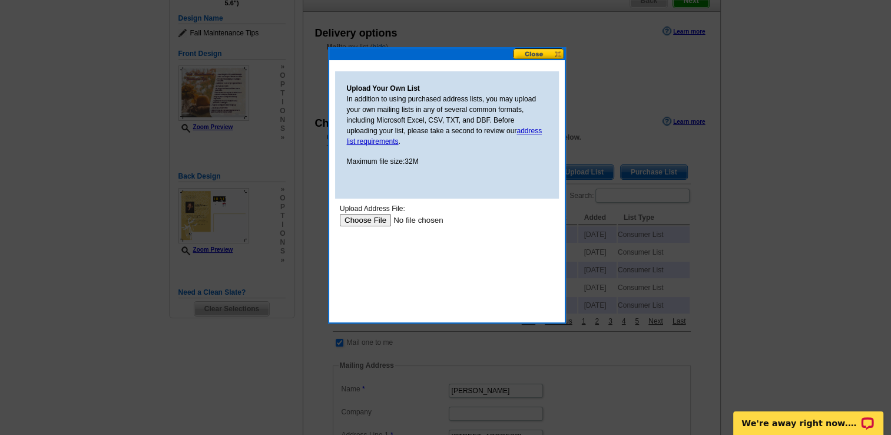
scroll to position [0, 0]
click at [373, 220] on input "file" at bounding box center [413, 220] width 149 height 12
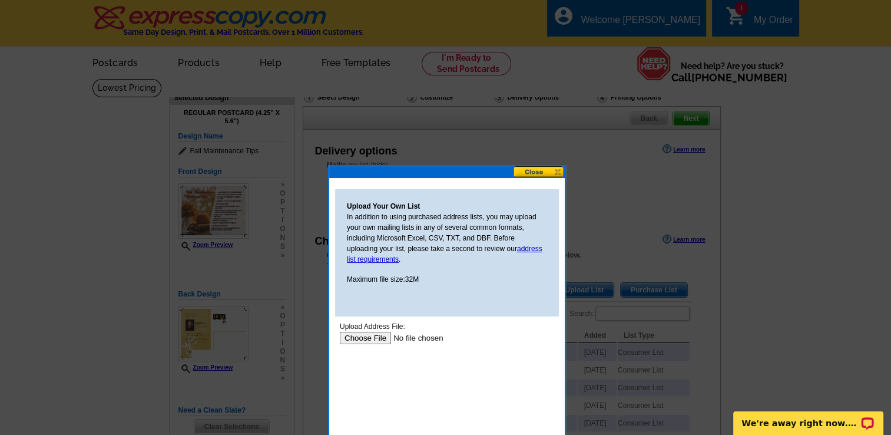
click at [528, 171] on button at bounding box center [539, 171] width 52 height 11
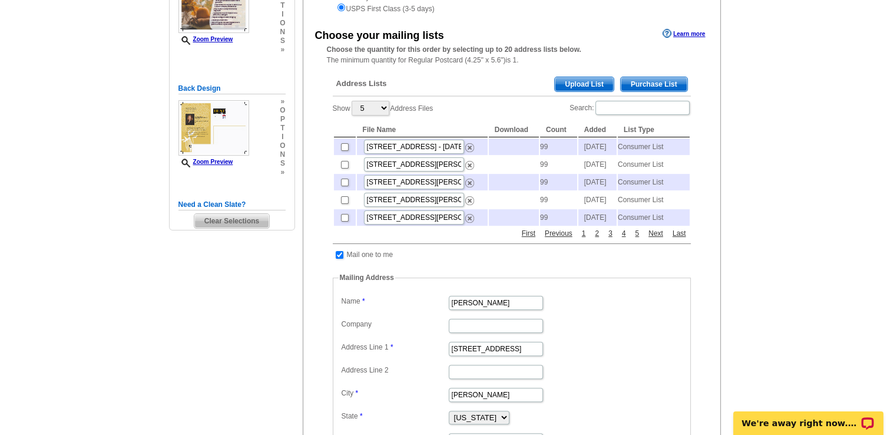
scroll to position [177, 0]
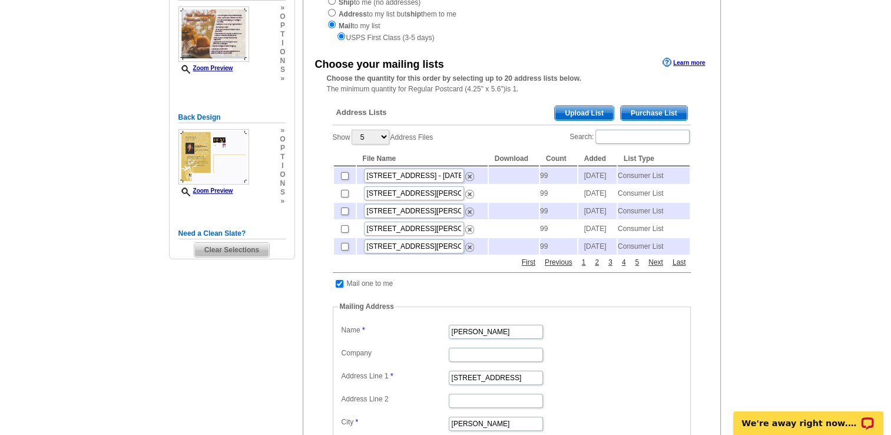
click at [585, 109] on span "Upload List" at bounding box center [584, 113] width 58 height 14
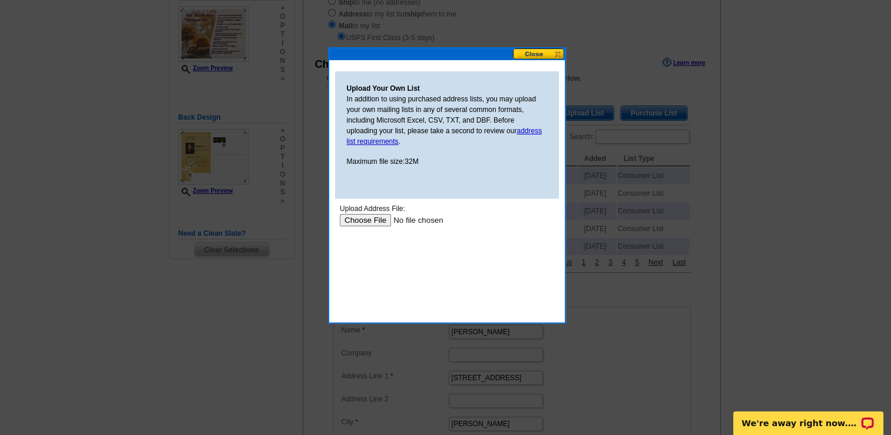
scroll to position [0, 0]
click at [379, 218] on input "file" at bounding box center [413, 220] width 149 height 12
click at [543, 51] on button at bounding box center [539, 53] width 52 height 11
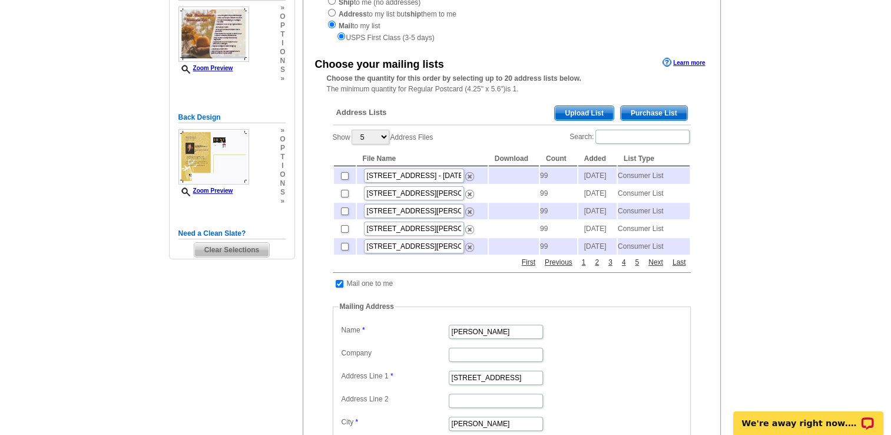
click at [665, 110] on span "Purchase List" at bounding box center [654, 113] width 67 height 14
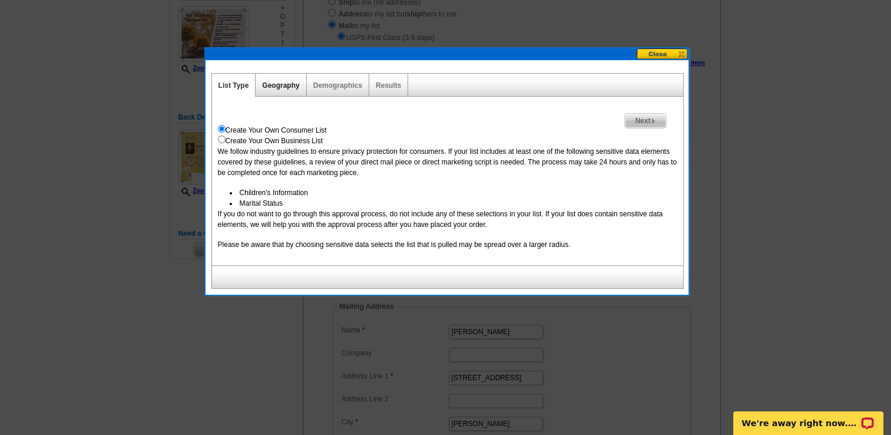
click at [281, 84] on link "Geography" at bounding box center [280, 85] width 37 height 8
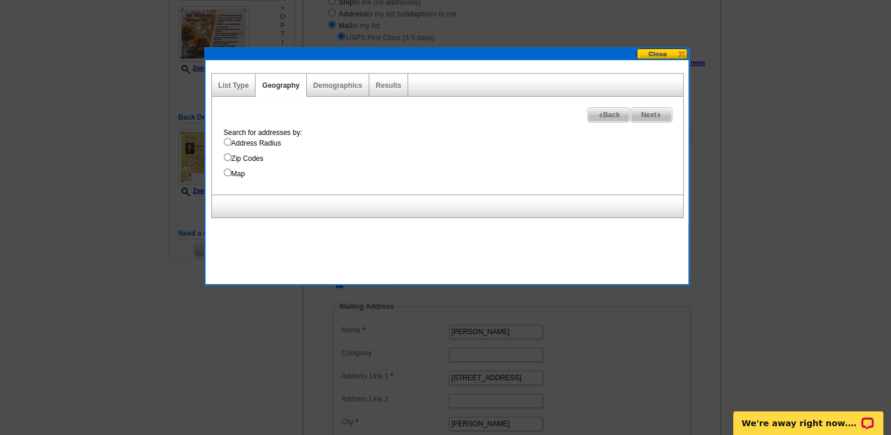
click at [227, 140] on input "Address Radius" at bounding box center [228, 142] width 8 height 8
radio input "true"
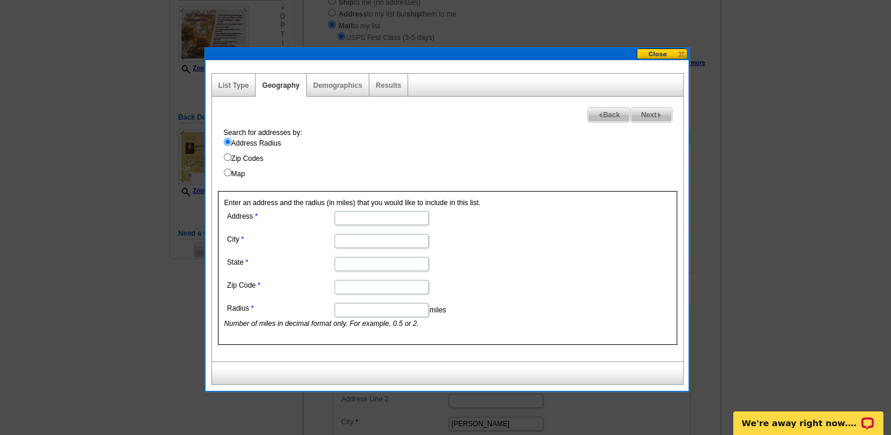
click at [225, 138] on input "Address Radius" at bounding box center [228, 142] width 8 height 8
click at [225, 139] on input "Address Radius" at bounding box center [228, 142] width 8 height 8
click at [643, 115] on span "Next" at bounding box center [651, 115] width 41 height 14
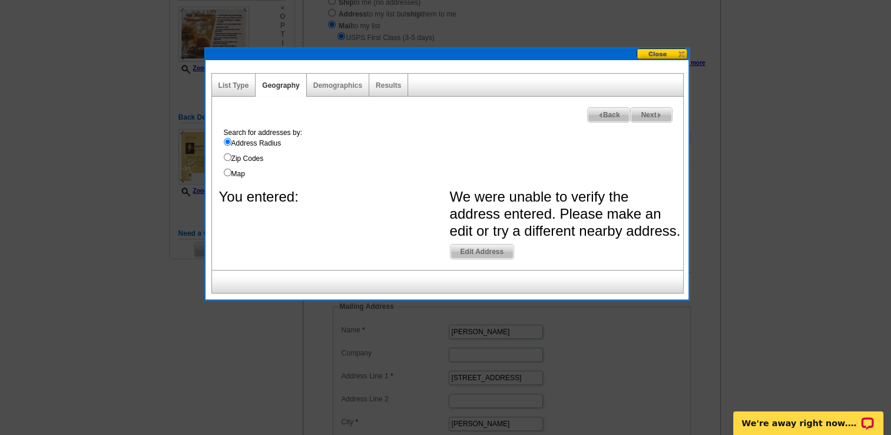
click at [226, 140] on input "Address Radius" at bounding box center [228, 142] width 8 height 8
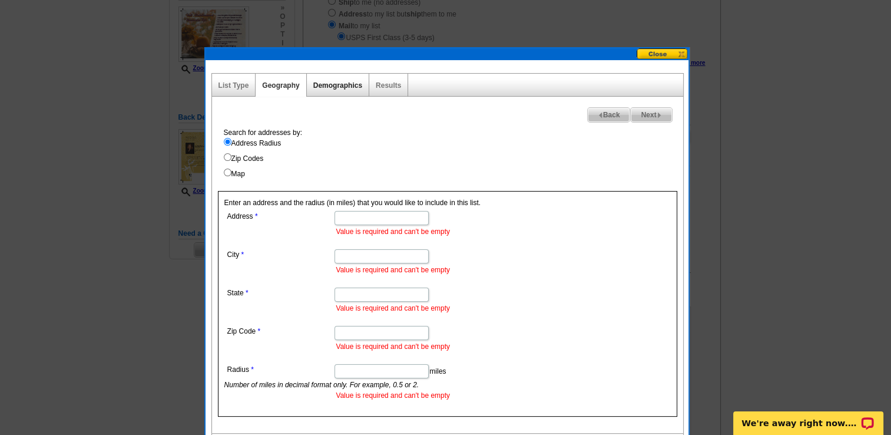
click at [344, 84] on link "Demographics" at bounding box center [337, 85] width 49 height 8
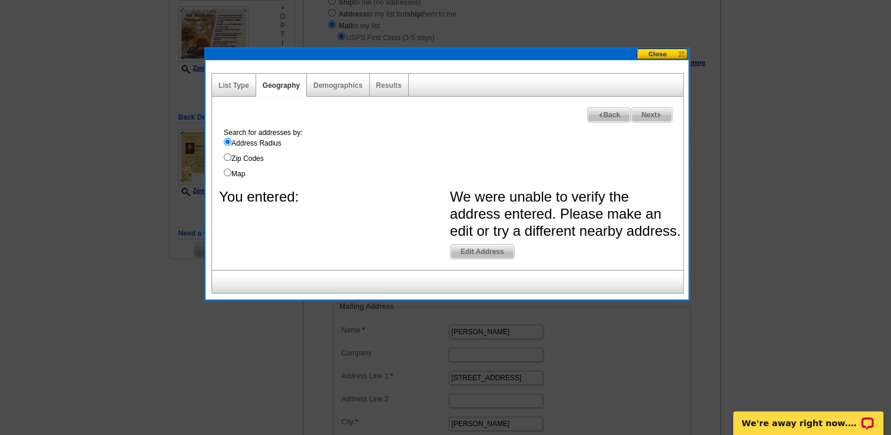
click at [658, 52] on button at bounding box center [662, 53] width 52 height 11
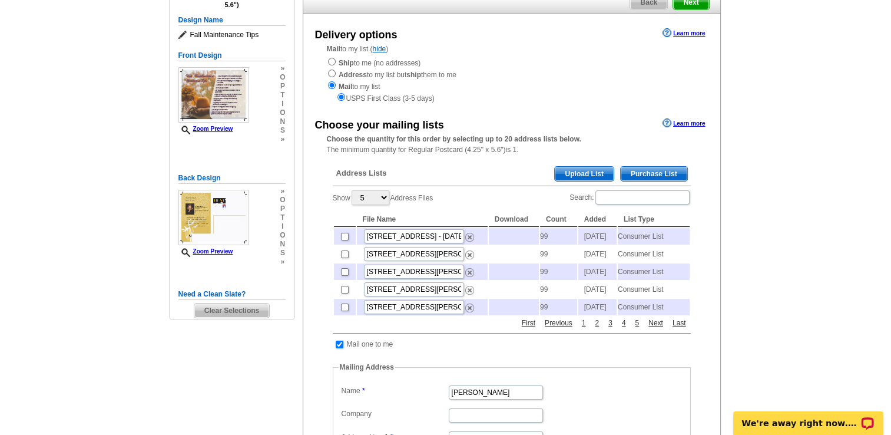
scroll to position [118, 0]
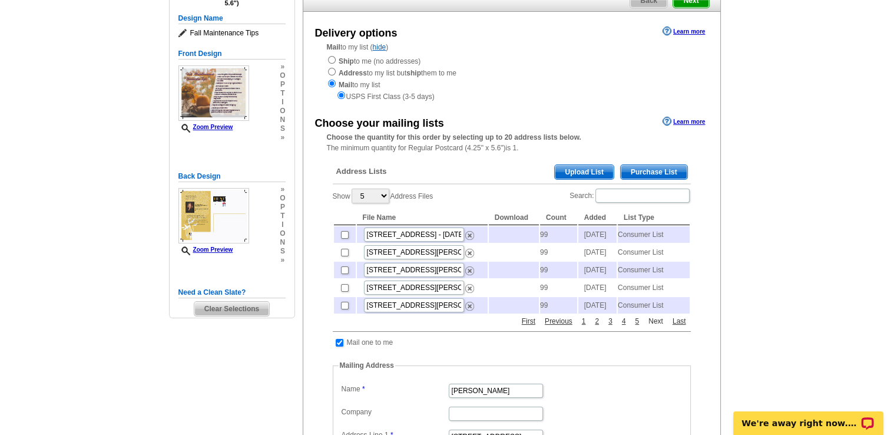
click at [657, 326] on link "Next" at bounding box center [655, 321] width 21 height 11
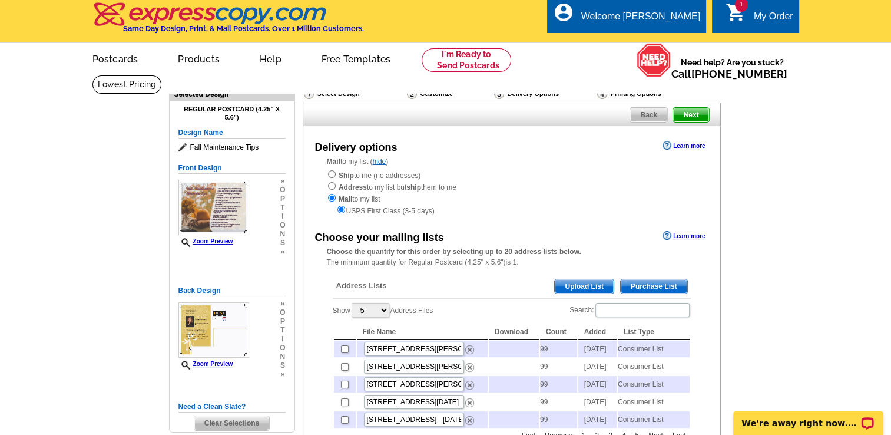
scroll to position [0, 0]
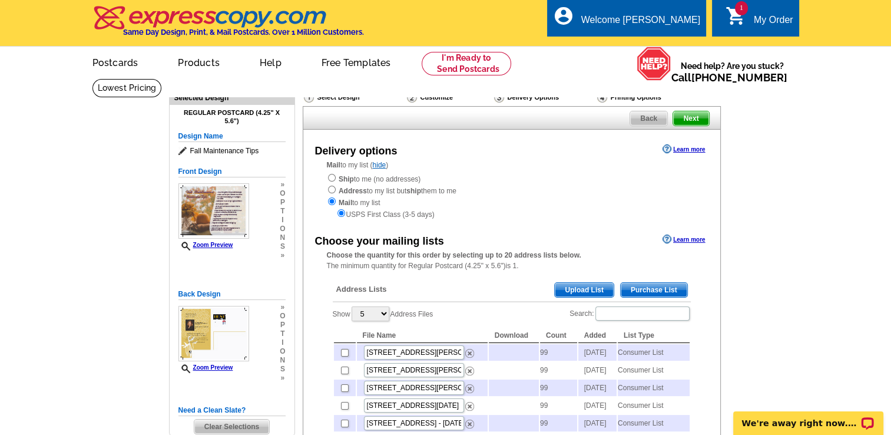
click at [693, 119] on span "Next" at bounding box center [690, 118] width 35 height 14
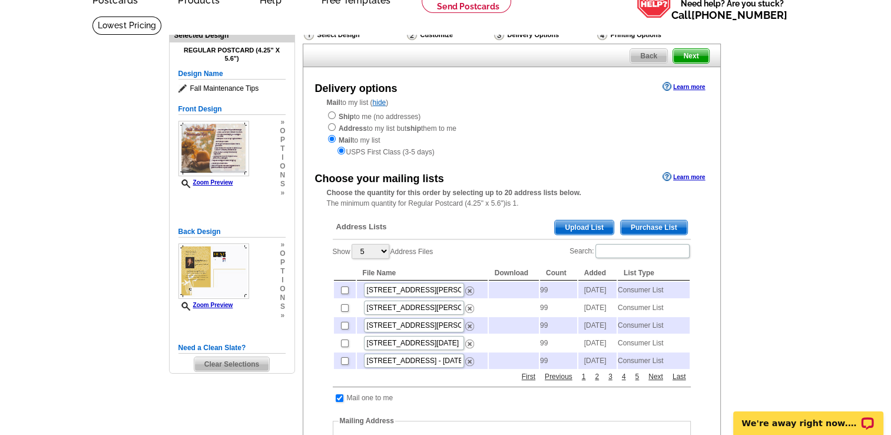
scroll to position [118, 0]
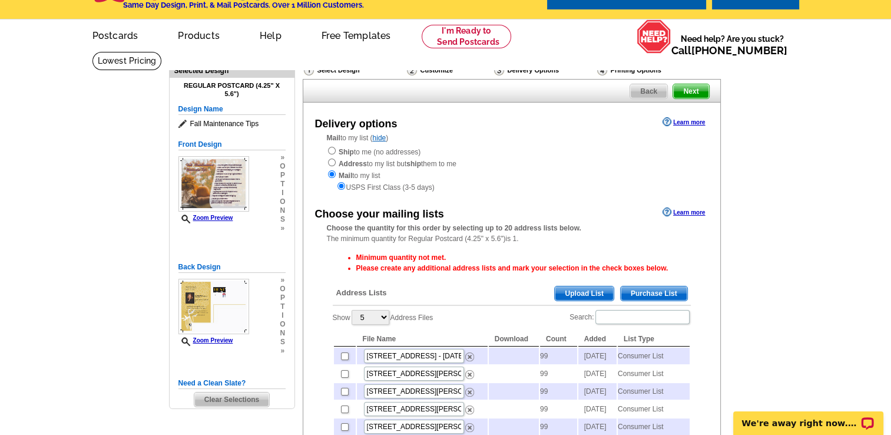
scroll to position [59, 0]
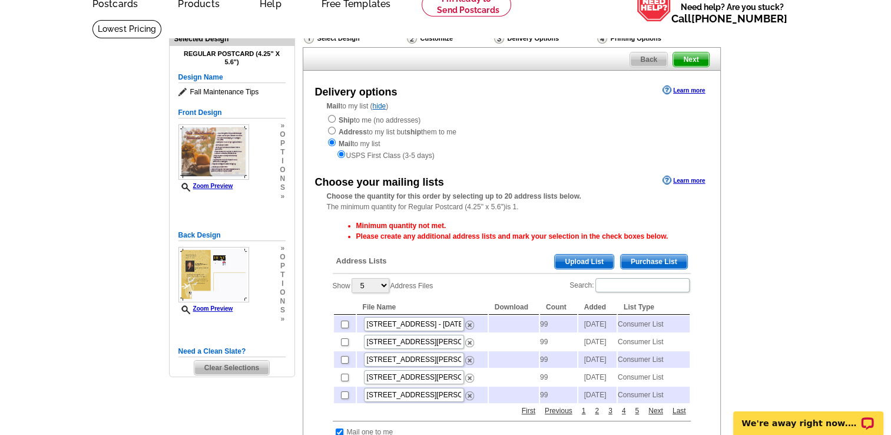
click at [579, 261] on span "Upload List" at bounding box center [584, 261] width 58 height 14
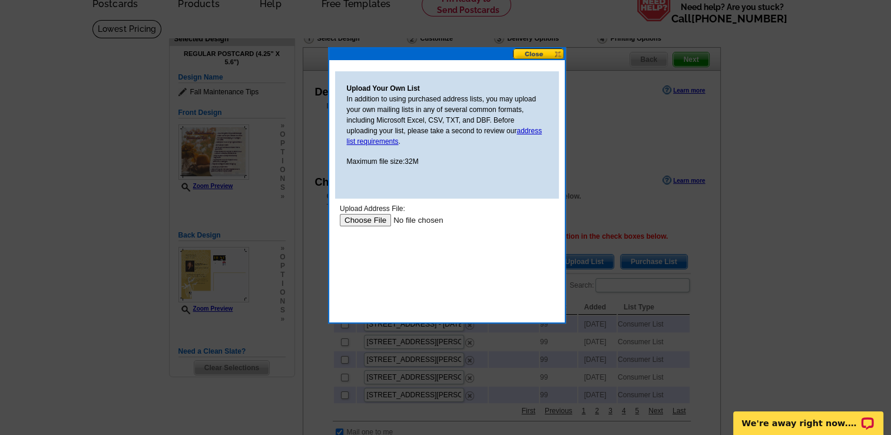
scroll to position [0, 0]
click at [379, 221] on input "file" at bounding box center [413, 220] width 149 height 12
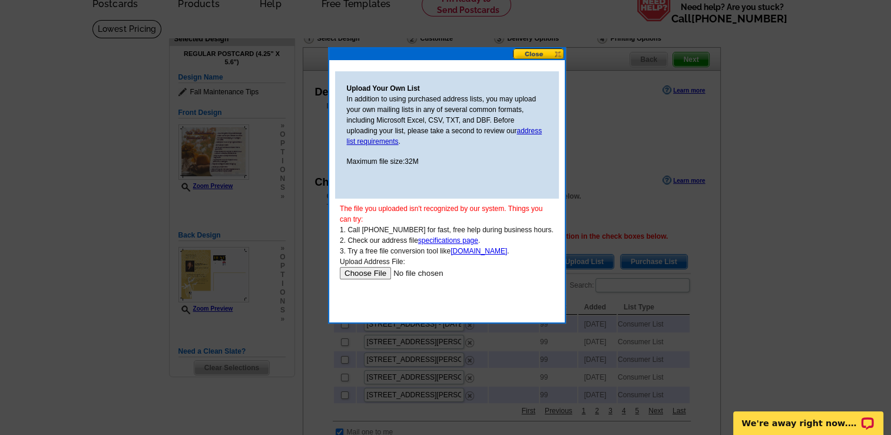
click at [376, 274] on input "file" at bounding box center [413, 273] width 149 height 12
type input "C:\fakepath\Mailing Labels (2).pdf"
click at [533, 53] on button at bounding box center [539, 53] width 52 height 11
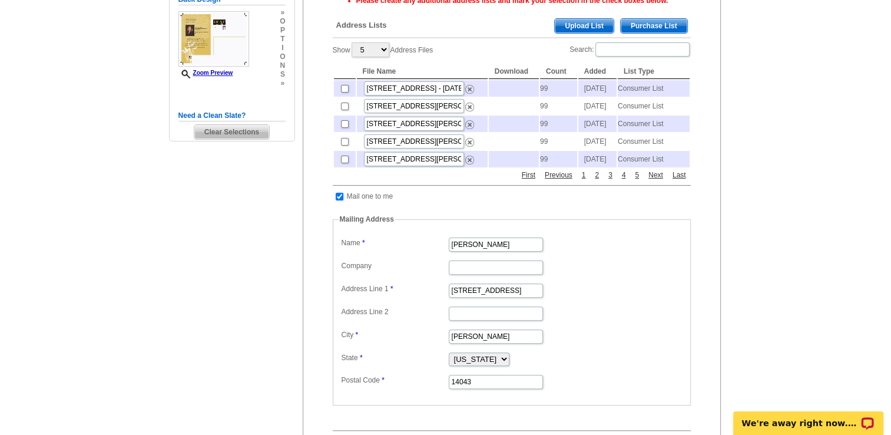
scroll to position [236, 0]
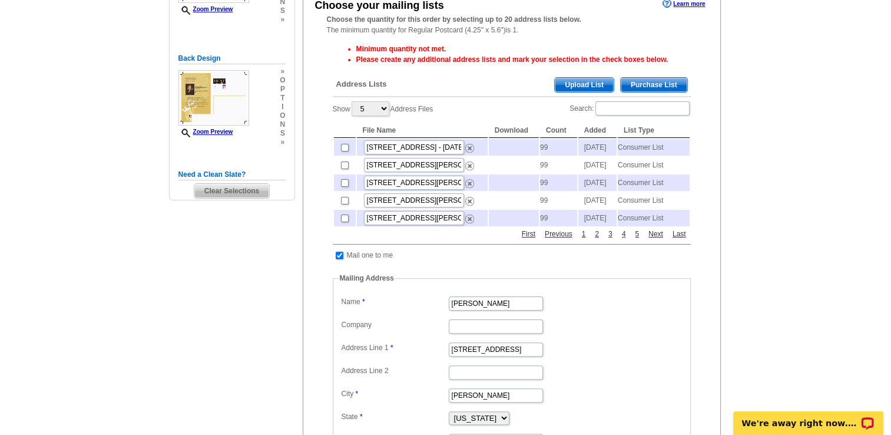
click at [638, 84] on span "Purchase List" at bounding box center [654, 85] width 67 height 14
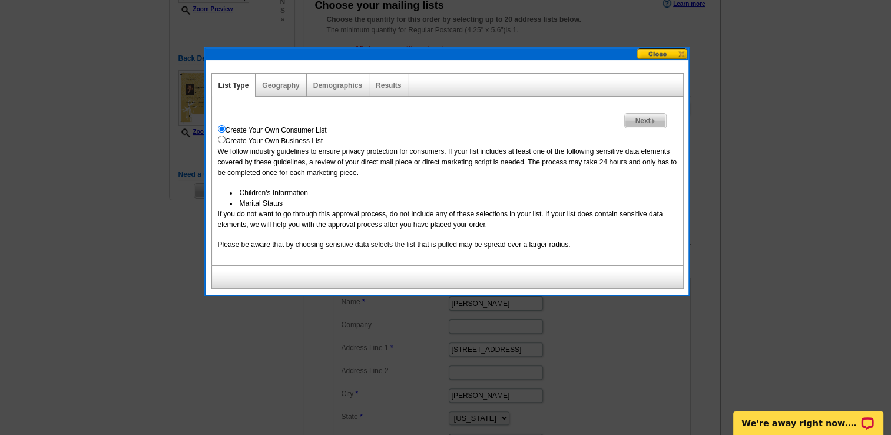
click at [639, 118] on span "Next" at bounding box center [645, 121] width 41 height 14
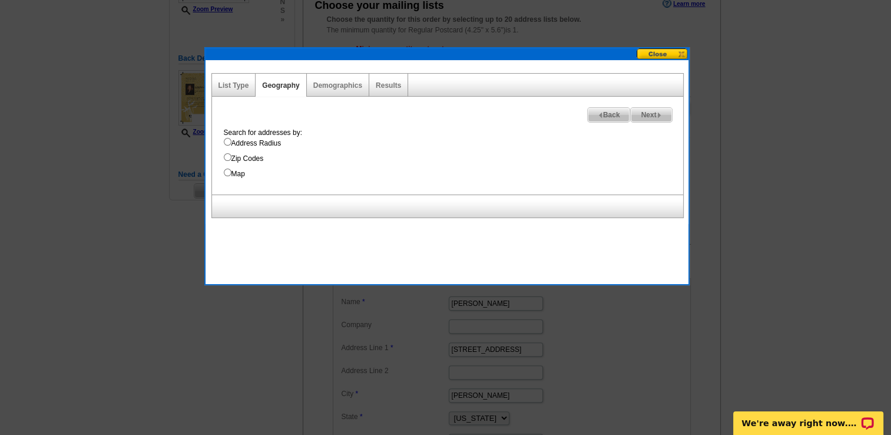
click at [226, 142] on input "Address Radius" at bounding box center [228, 142] width 8 height 8
radio input "true"
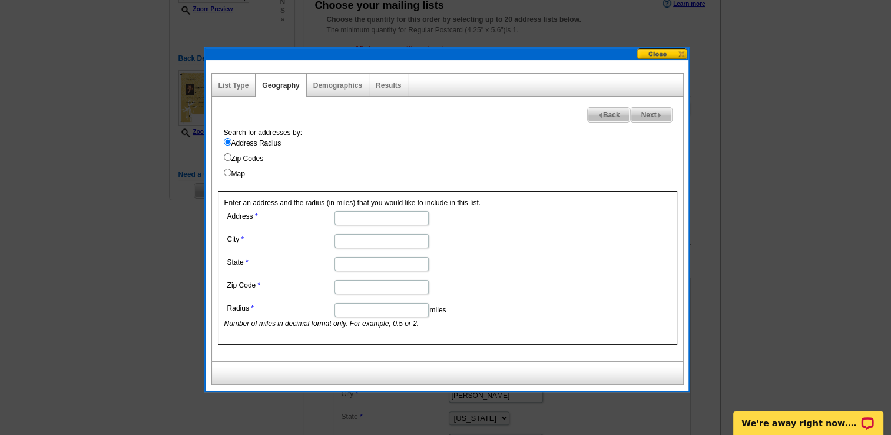
click at [351, 215] on input "Address" at bounding box center [381, 218] width 94 height 14
type input "[STREET_ADDRESS]"
type input "LANCASTER"
type input "32"
type input "14086"
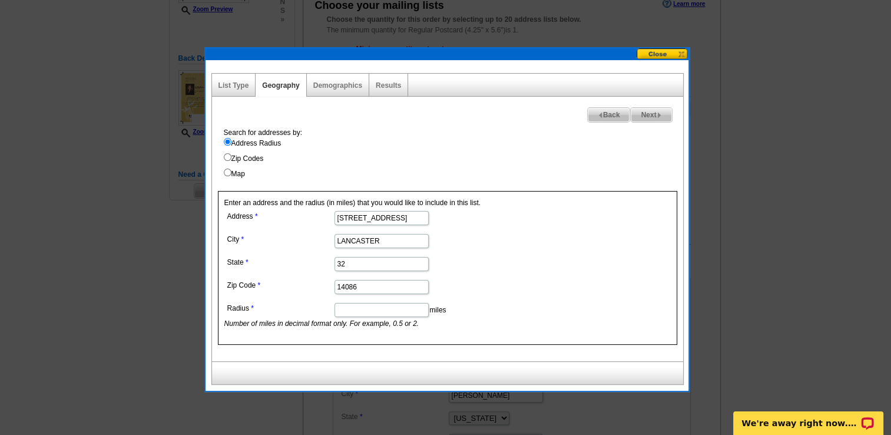
scroll to position [0, 0]
click at [390, 306] on input "Radius" at bounding box center [381, 310] width 94 height 14
type input "3"
click at [651, 110] on span "Next" at bounding box center [651, 115] width 41 height 14
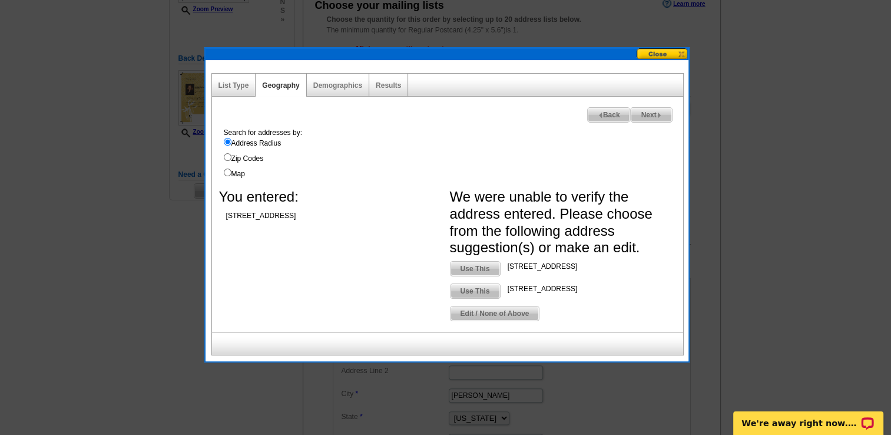
click at [493, 264] on span "Use This" at bounding box center [474, 268] width 49 height 14
type input "58 Oxford Ave"
type input "Lancaster"
type input "NY"
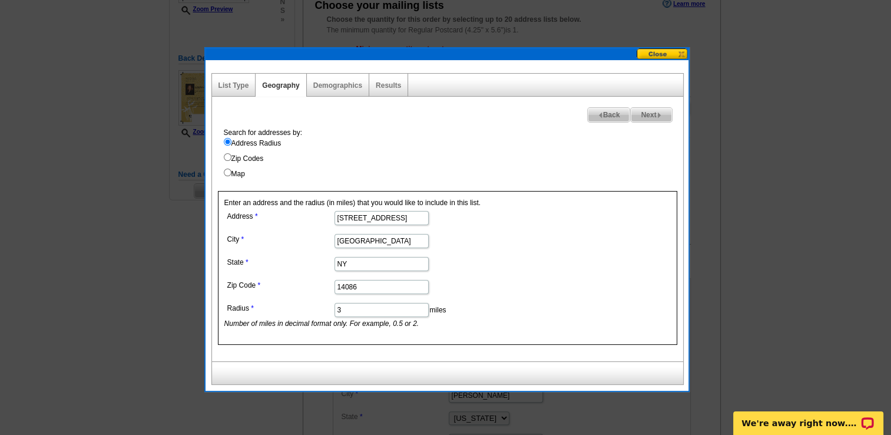
drag, startPoint x: 357, startPoint y: 308, endPoint x: 294, endPoint y: 310, distance: 62.4
click at [294, 310] on dl "Address 58 Oxford Ave City Lancaster State NY Zip Code 14086 Radius 3 miles Num…" at bounding box center [380, 268] width 313 height 121
type input "2"
click at [645, 115] on span "Next" at bounding box center [651, 115] width 41 height 14
select select
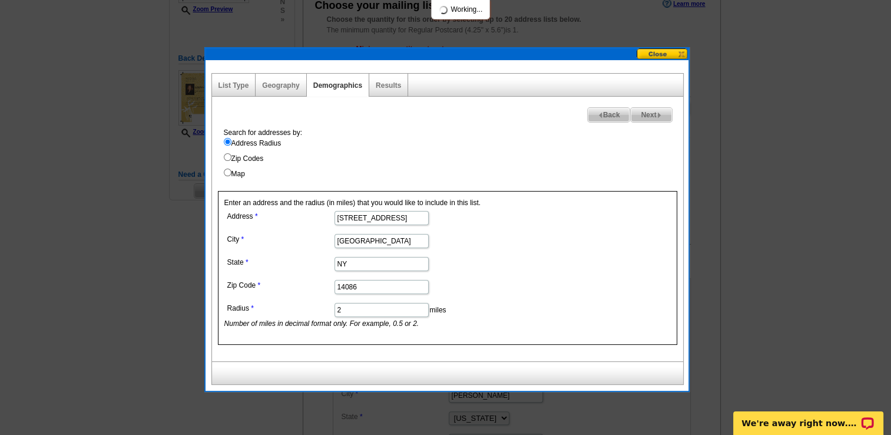
select select
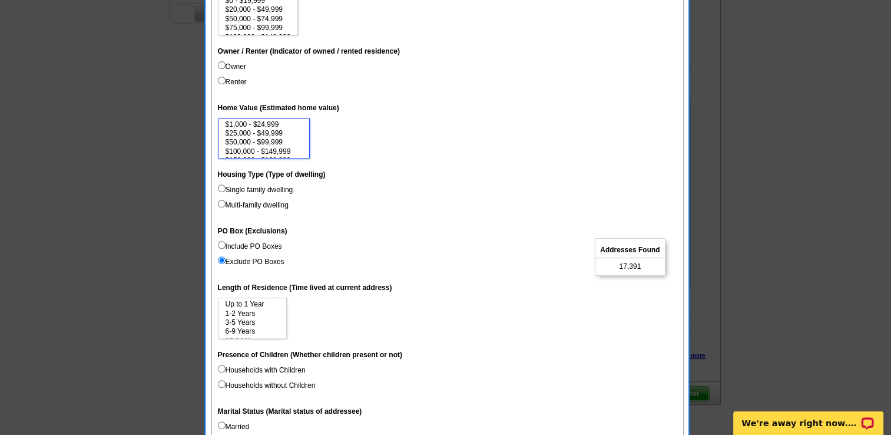
scroll to position [24, 0]
select select "200000-299999"
click at [287, 144] on option "$200,000 - $299,999" at bounding box center [263, 146] width 79 height 9
click at [221, 185] on input "Single family dwelling" at bounding box center [222, 188] width 8 height 8
radio input "true"
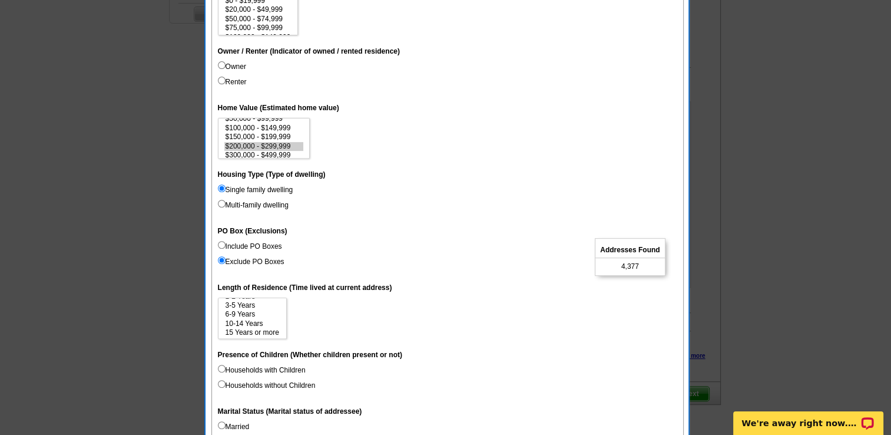
scroll to position [18, 0]
select select "10-14"
click at [250, 320] on option "10-14 Years" at bounding box center [252, 323] width 56 height 9
click at [218, 366] on input "Households with Children" at bounding box center [222, 368] width 8 height 8
radio input "true"
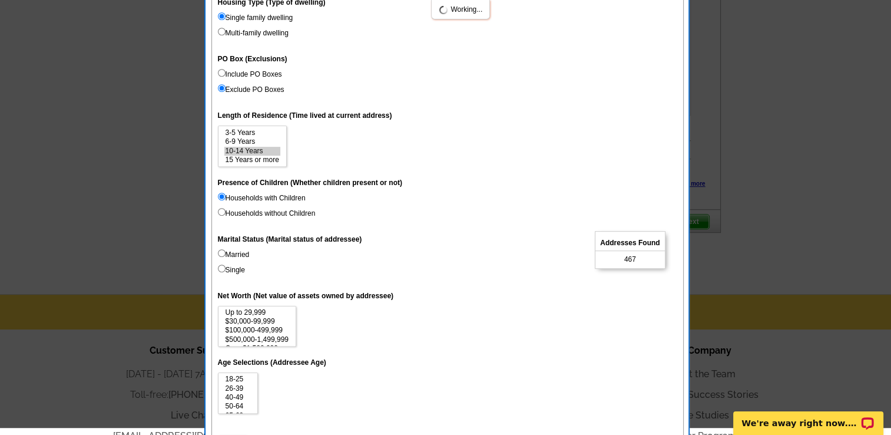
scroll to position [589, 0]
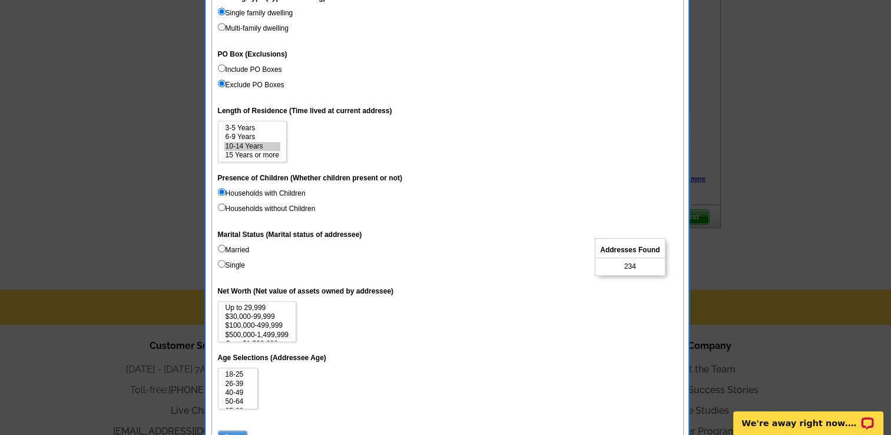
click at [222, 248] on input "Married" at bounding box center [222, 248] width 8 height 8
radio input "true"
select select "100000-499999"
click at [281, 323] on option "$100,000-499,999" at bounding box center [256, 325] width 65 height 9
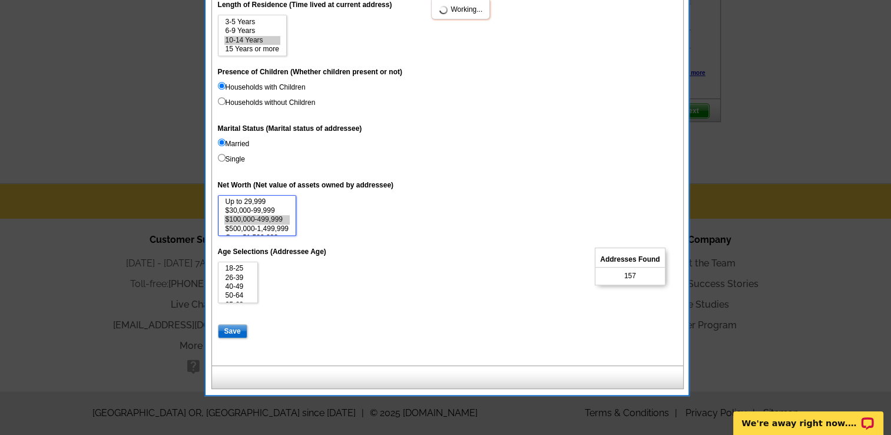
scroll to position [707, 0]
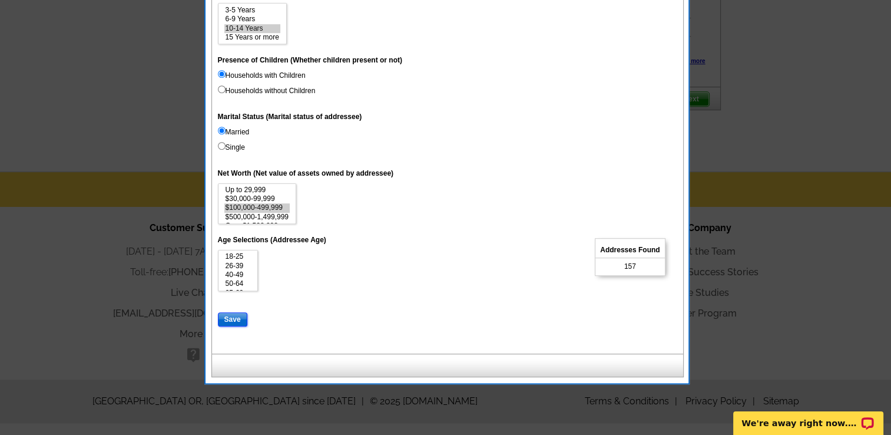
click at [228, 316] on input "Save" at bounding box center [232, 319] width 29 height 14
select select
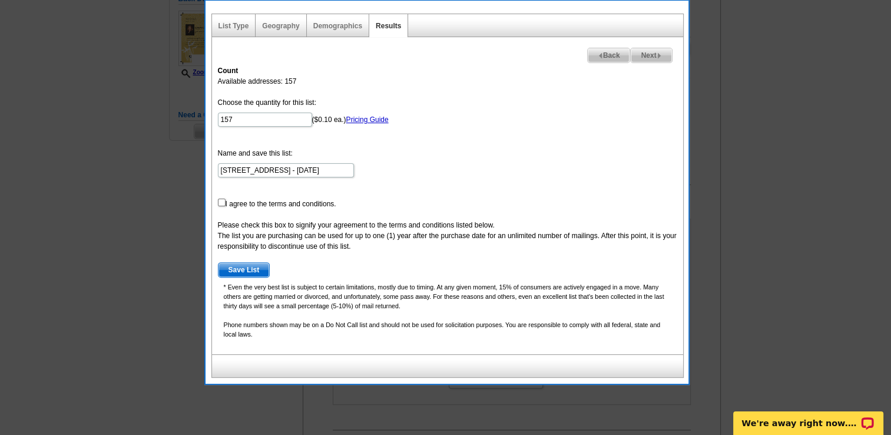
scroll to position [294, 0]
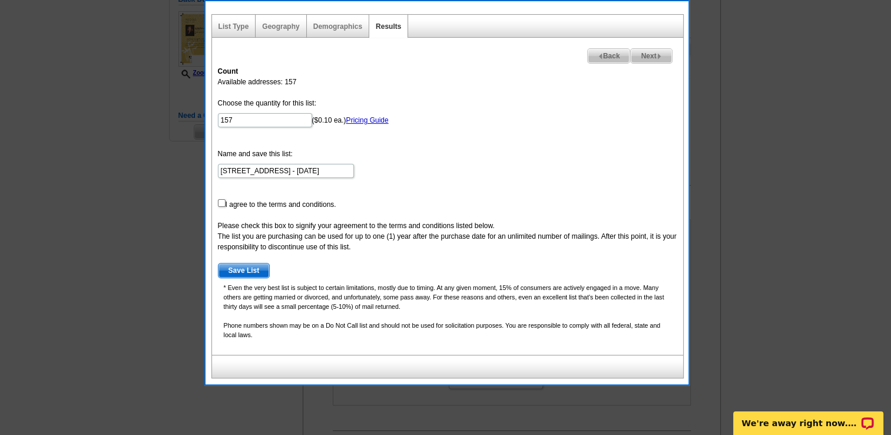
click at [223, 206] on form "Choose the quantity for this list: 157 ($0.10 ea.) Pricing Guide Name and save …" at bounding box center [447, 188] width 459 height 180
click at [219, 200] on input "checkbox" at bounding box center [222, 203] width 8 height 8
checkbox input "true"
click at [250, 267] on span "Save List" at bounding box center [243, 270] width 51 height 14
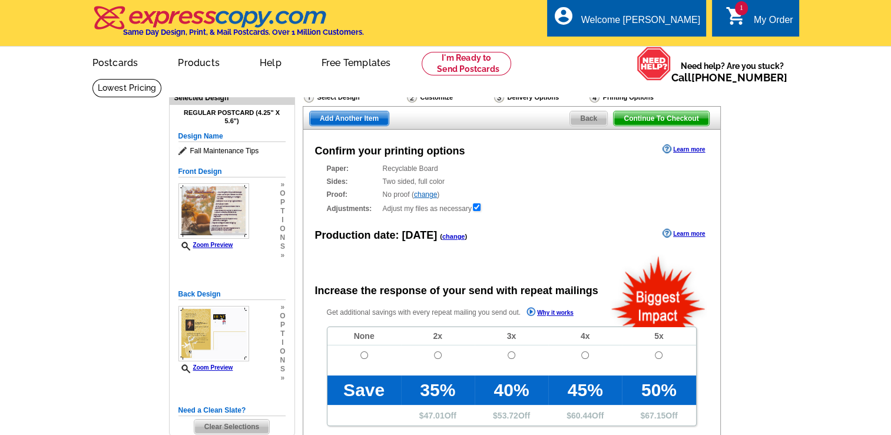
radio input "false"
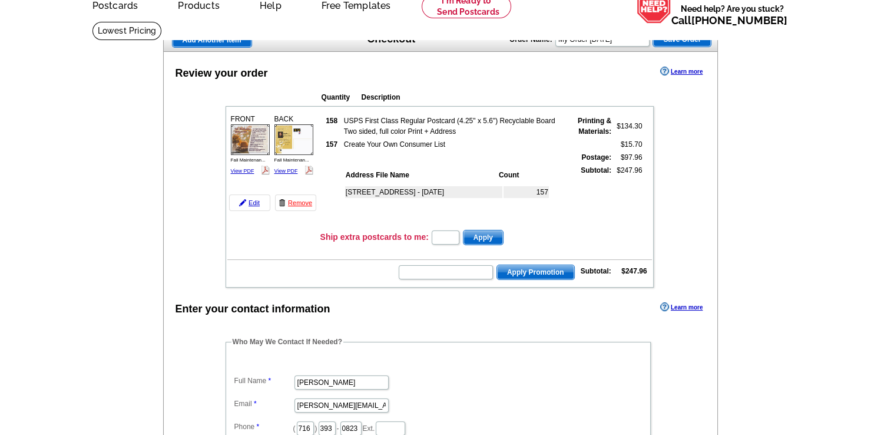
scroll to position [59, 0]
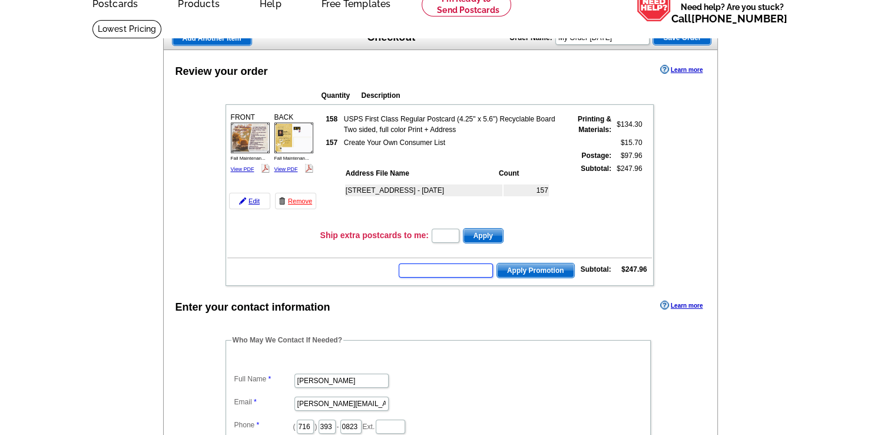
click at [441, 268] on input "text" at bounding box center [446, 270] width 94 height 14
type input "GROW0925"
click at [445, 231] on input "text" at bounding box center [446, 235] width 28 height 14
click at [551, 268] on span "Apply Promotion" at bounding box center [535, 270] width 77 height 14
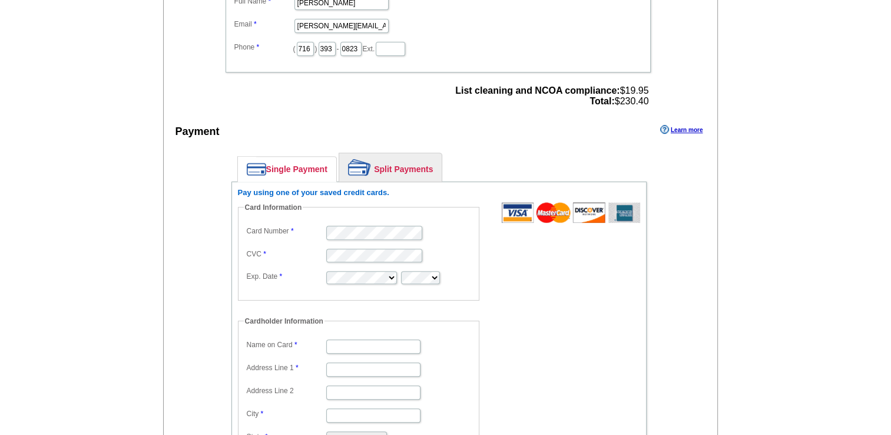
scroll to position [471, 0]
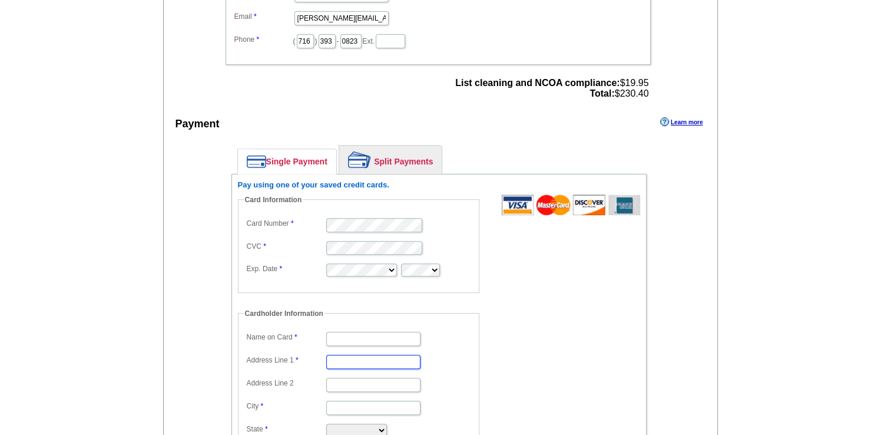
type input "58 Oxford Ave"
type input "Lancaster"
select select "NY"
type input "14086"
type input "Christine A Laurienzo"
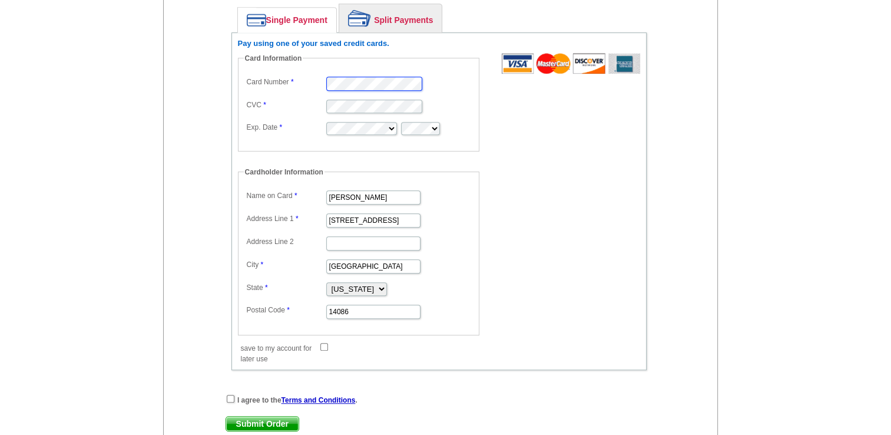
scroll to position [648, 0]
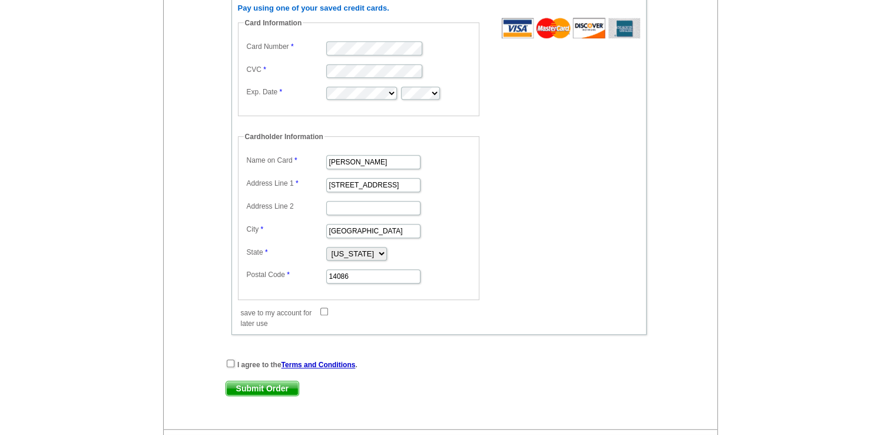
click at [323, 307] on input "save to my account for later use" at bounding box center [324, 311] width 8 height 8
checkbox input "true"
click at [231, 359] on input "checkbox" at bounding box center [231, 363] width 8 height 8
checkbox input "true"
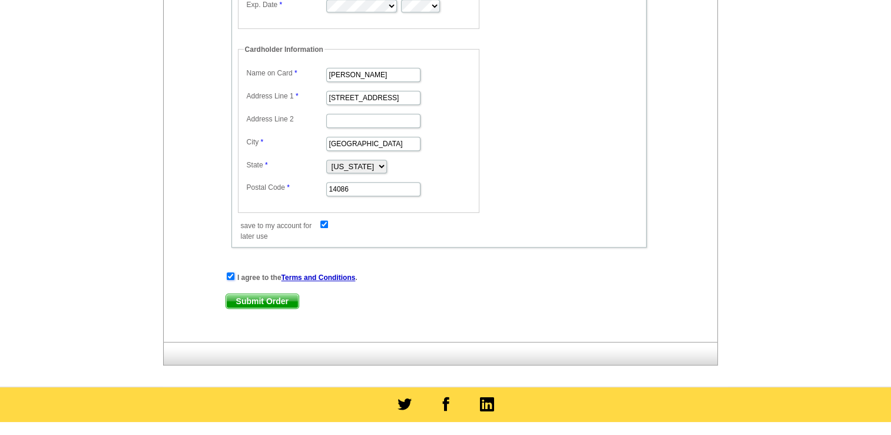
scroll to position [824, 0]
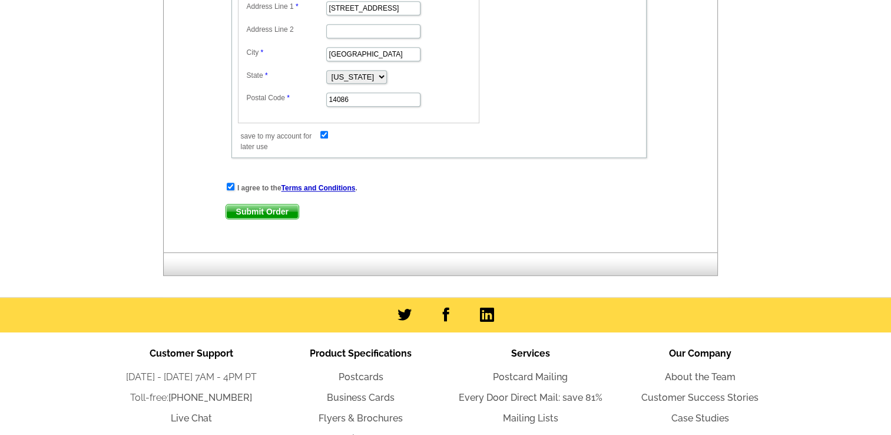
click at [250, 204] on span "Submit Order" at bounding box center [262, 211] width 72 height 14
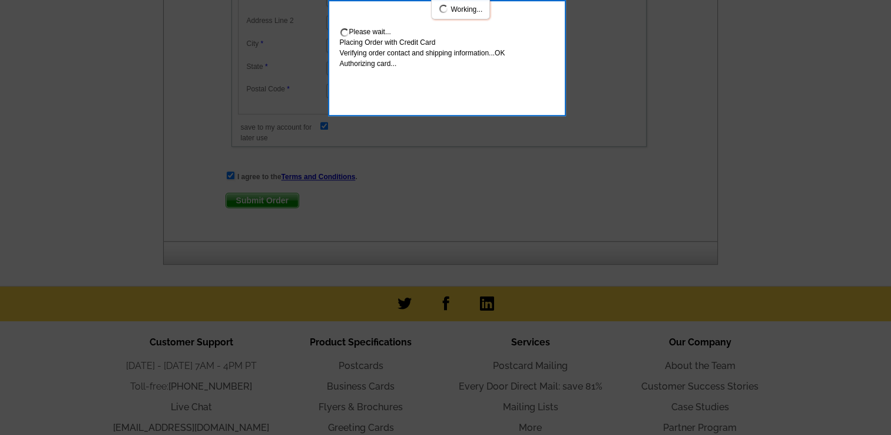
scroll to position [888, 0]
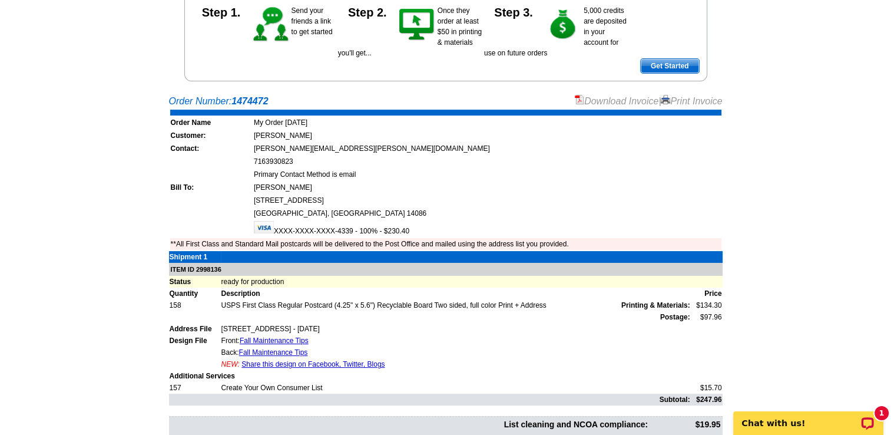
scroll to position [236, 0]
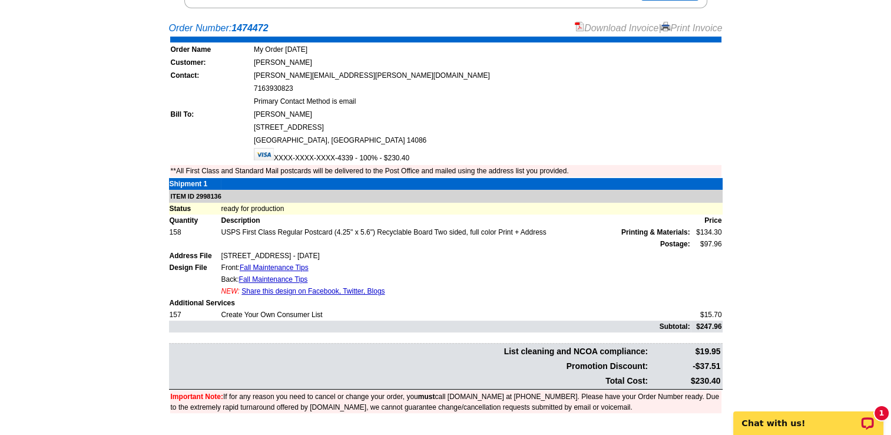
click at [284, 287] on link "Share this design on Facebook, Twitter, Blogs" at bounding box center [312, 291] width 143 height 8
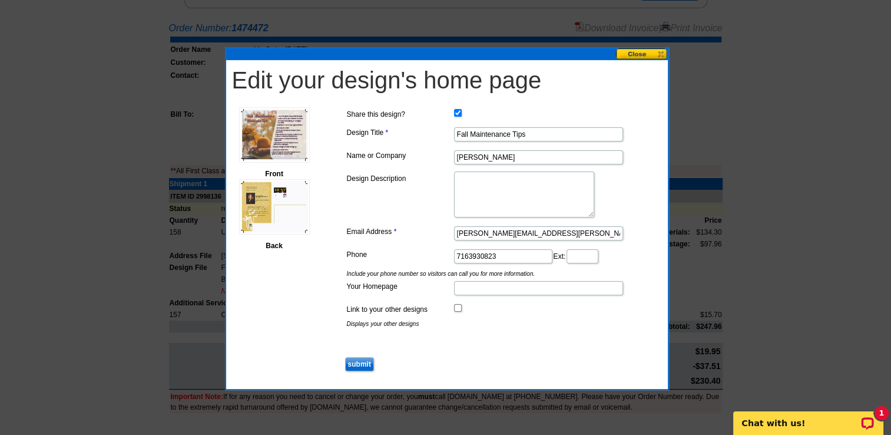
drag, startPoint x: 455, startPoint y: 178, endPoint x: 505, endPoint y: 183, distance: 50.8
click at [505, 183] on textarea "Design Description" at bounding box center [524, 194] width 140 height 46
type textarea "Fall Maintenance Tips"
click at [363, 361] on input "submit" at bounding box center [359, 364] width 29 height 14
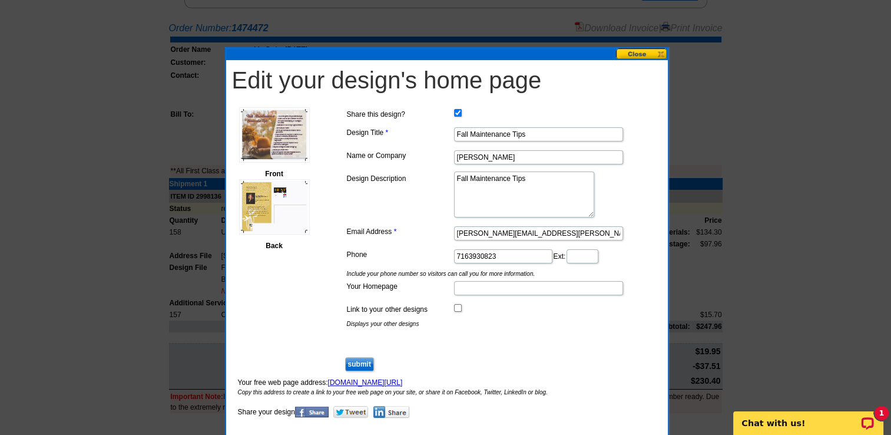
click at [470, 290] on input "Your Homepage" at bounding box center [538, 288] width 169 height 14
type input "christinelaurienzo.huntrealestate.com"
click at [455, 306] on input "Link to your other designs" at bounding box center [458, 308] width 8 height 8
click at [459, 306] on input "Link to your other designs" at bounding box center [458, 308] width 8 height 8
checkbox input "false"
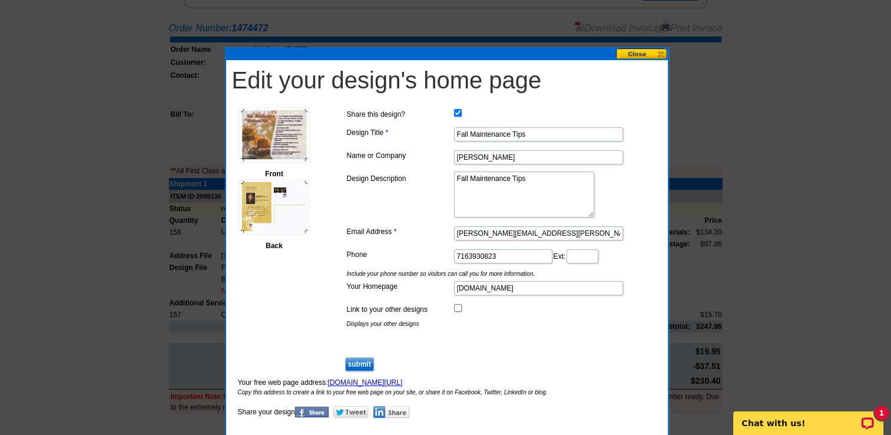
click at [365, 364] on input "submit" at bounding box center [359, 364] width 29 height 14
click at [360, 364] on input "submit" at bounding box center [359, 364] width 29 height 14
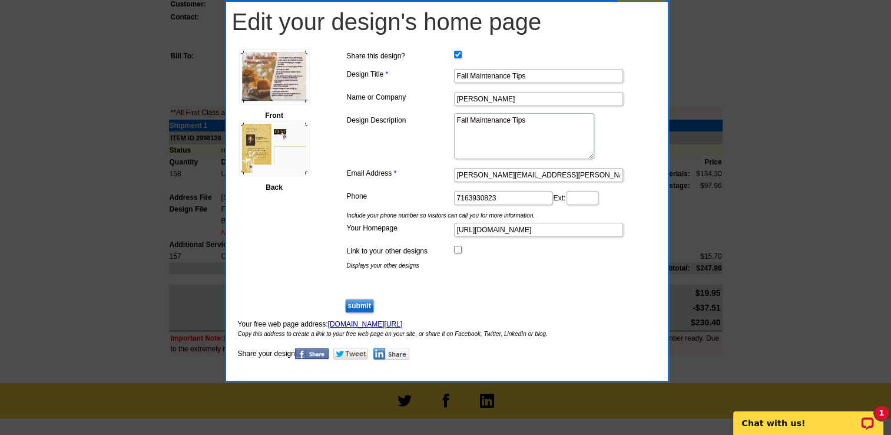
scroll to position [294, 0]
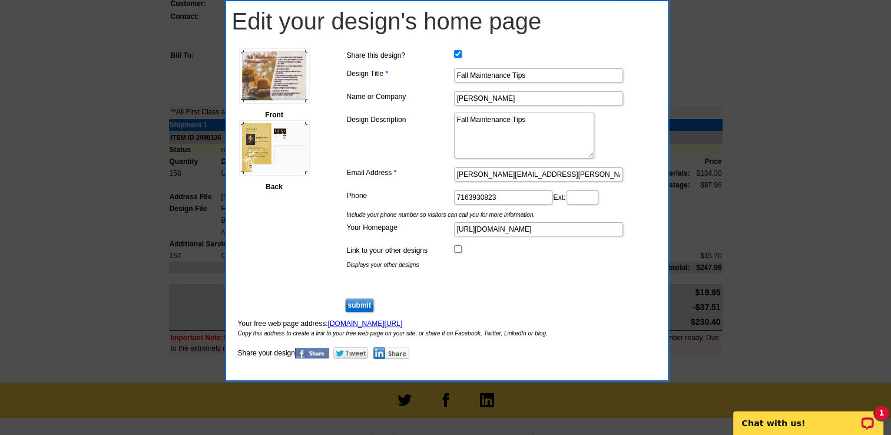
click at [390, 352] on img at bounding box center [391, 353] width 36 height 12
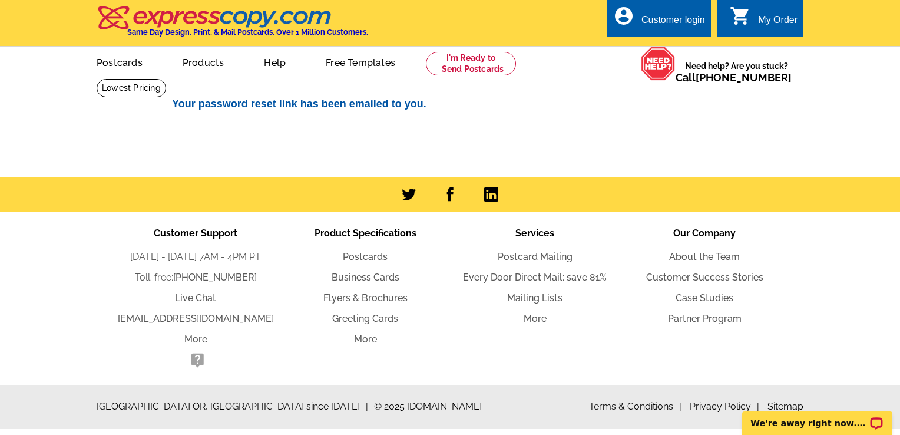
click at [695, 22] on div "Customer login" at bounding box center [673, 23] width 64 height 16
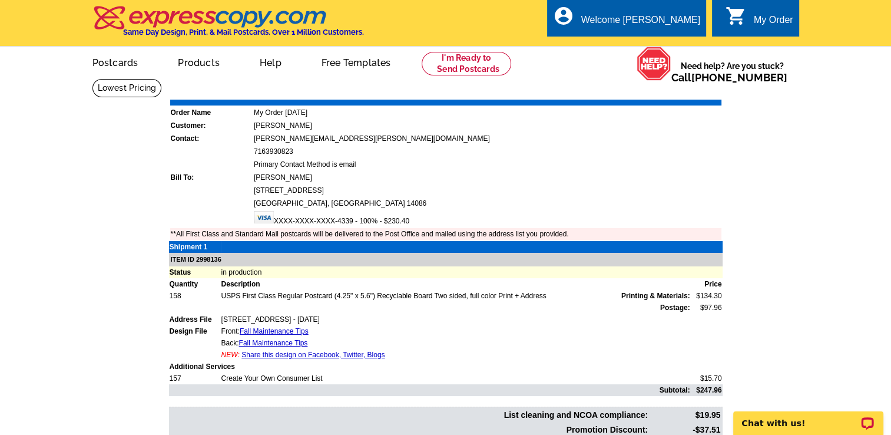
click at [617, 88] on link "Download Invoice" at bounding box center [617, 91] width 84 height 10
